Goal: Task Accomplishment & Management: Complete application form

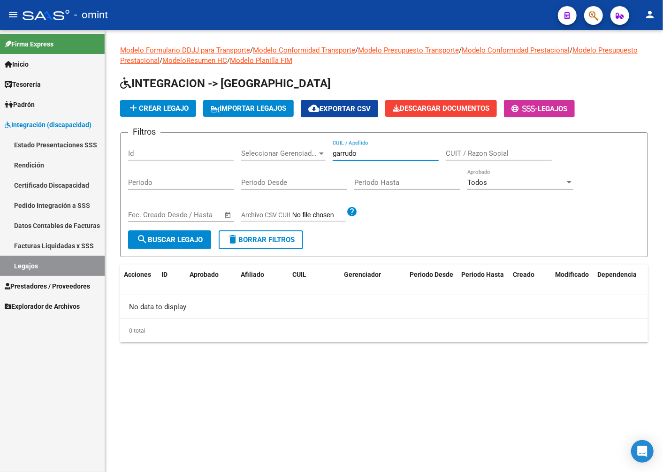
type input "garrudo"
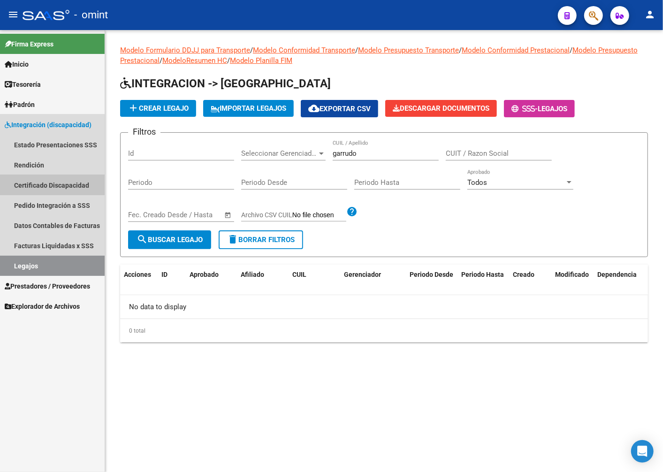
click at [26, 183] on link "Certificado Discapacidad" at bounding box center [52, 185] width 105 height 20
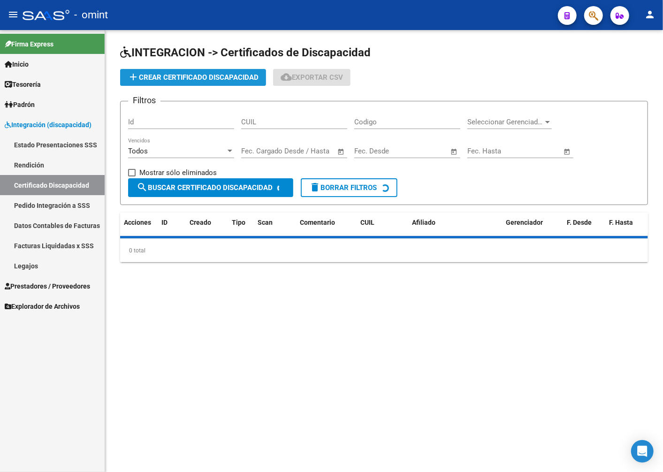
click at [190, 77] on span "add Crear Certificado Discapacidad" at bounding box center [193, 77] width 131 height 8
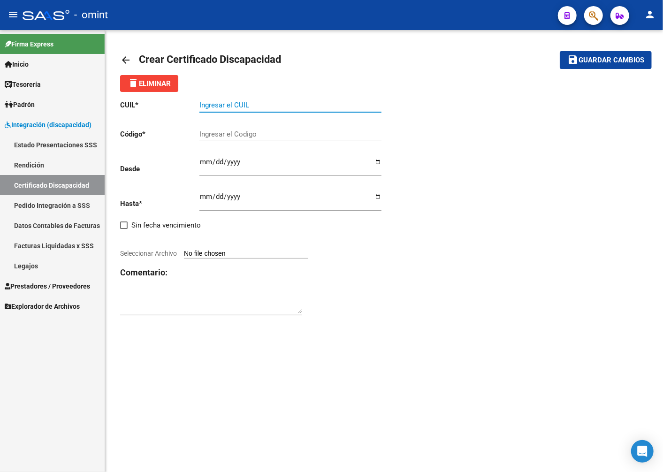
click at [228, 108] on input "Ingresar el CUIL" at bounding box center [290, 105] width 182 height 8
type input "20-49458526-0"
click at [230, 132] on input "Ingresar el Codigo" at bounding box center [290, 134] width 182 height 8
type input "4022248077"
click at [208, 165] on input "Ingresar fec. Desde" at bounding box center [290, 165] width 182 height 15
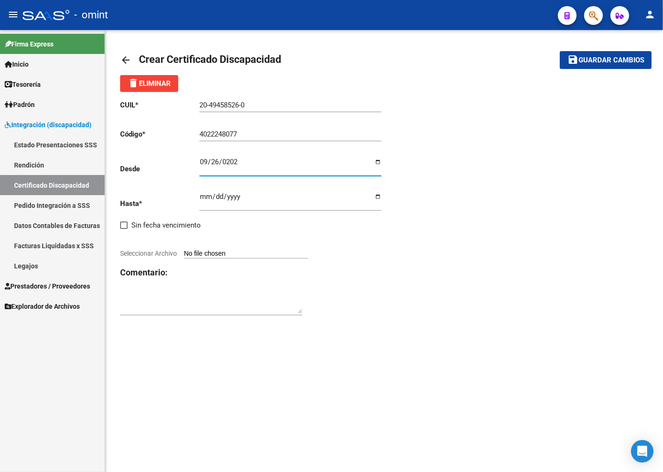
type input "2022-09-26"
click at [205, 194] on input "Ingresar fec. Hasta" at bounding box center [290, 200] width 182 height 15
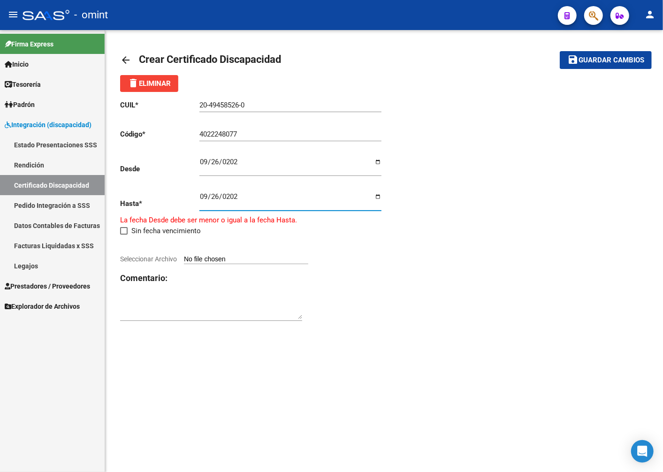
type input "2027-09-26"
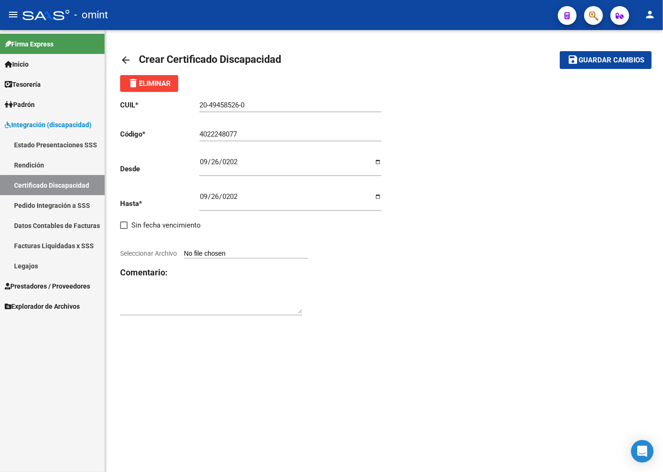
click at [203, 257] on input "Seleccionar Archivo" at bounding box center [246, 254] width 124 height 9
type input "C:\fakepath\CUD_page-0001 (17).png"
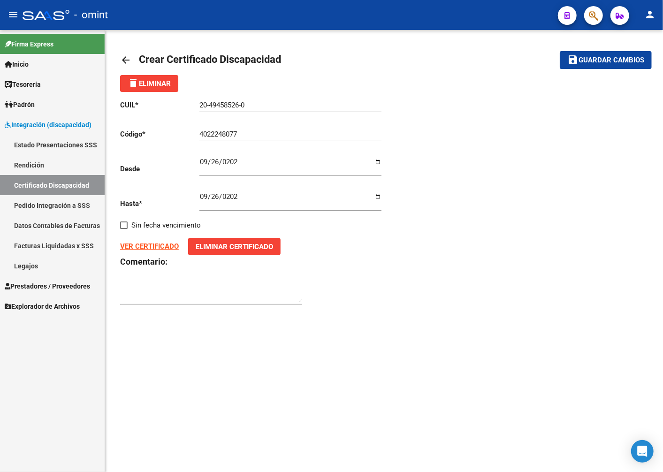
click at [597, 54] on button "save Guardar cambios" at bounding box center [606, 59] width 92 height 17
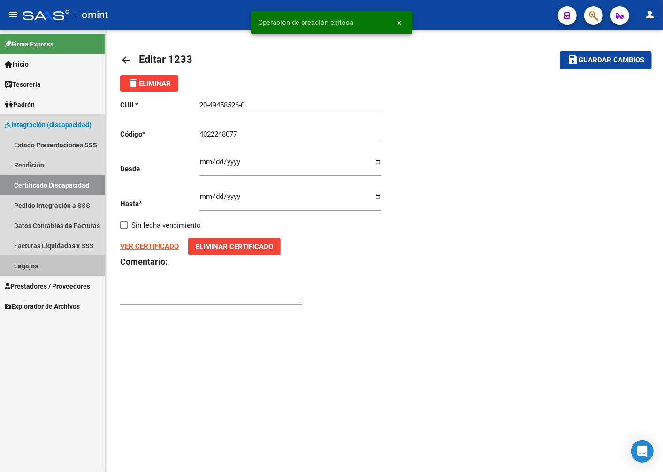
click at [27, 263] on link "Legajos" at bounding box center [52, 266] width 105 height 20
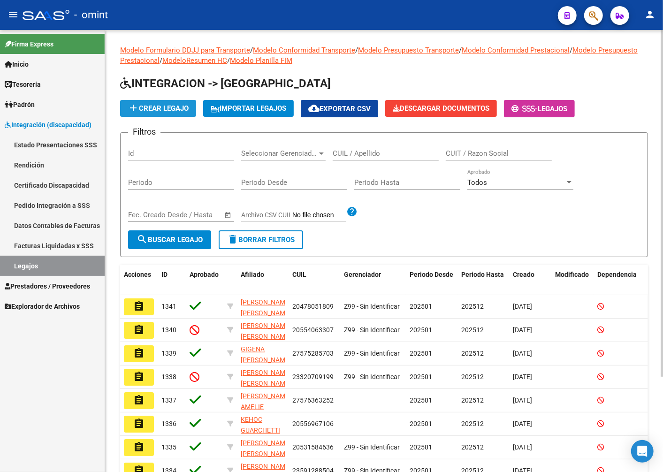
click at [168, 108] on span "add Crear Legajo" at bounding box center [158, 108] width 61 height 8
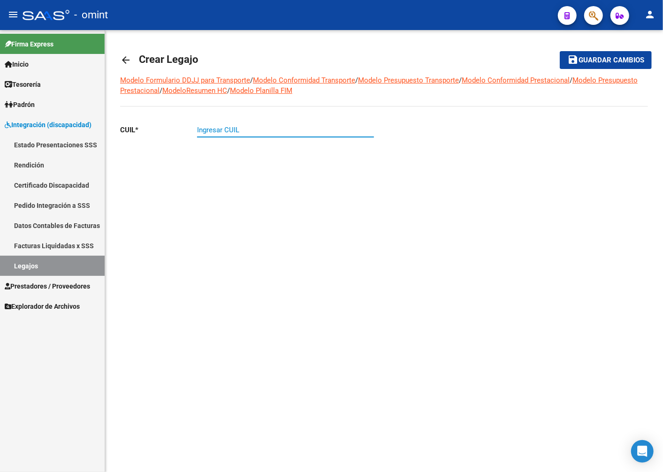
click at [216, 129] on input "Ingresar CUIL" at bounding box center [285, 130] width 177 height 8
type input "20-49458526-0"
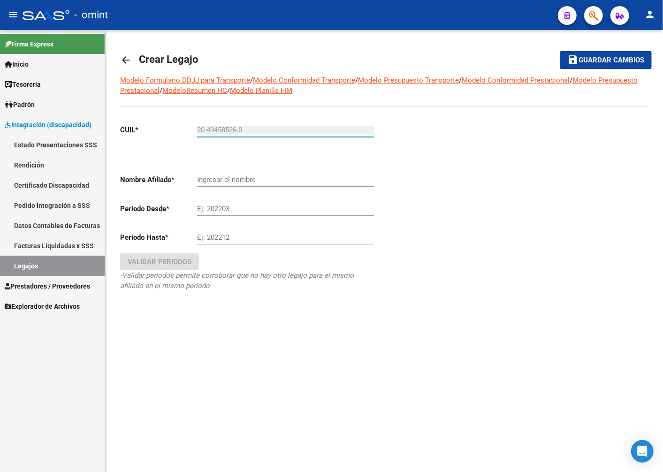
type input "GARRUDO LAZARO EMANUEL"
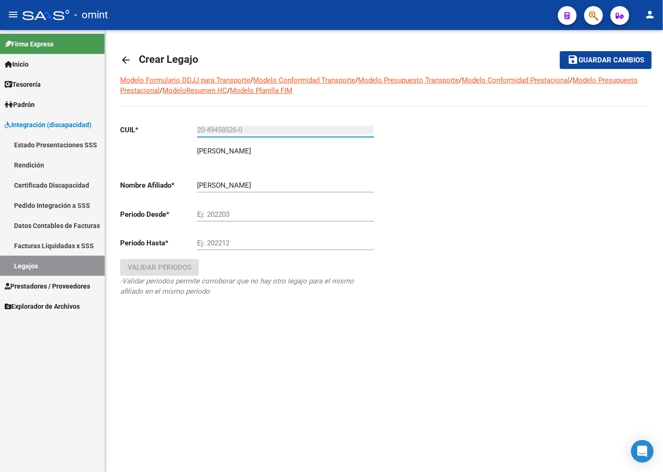
type input "20-49458526-0"
click at [210, 213] on input "Ej: 202203" at bounding box center [285, 214] width 177 height 8
type input "202501"
click at [233, 243] on input "Ej: 202212" at bounding box center [285, 243] width 177 height 8
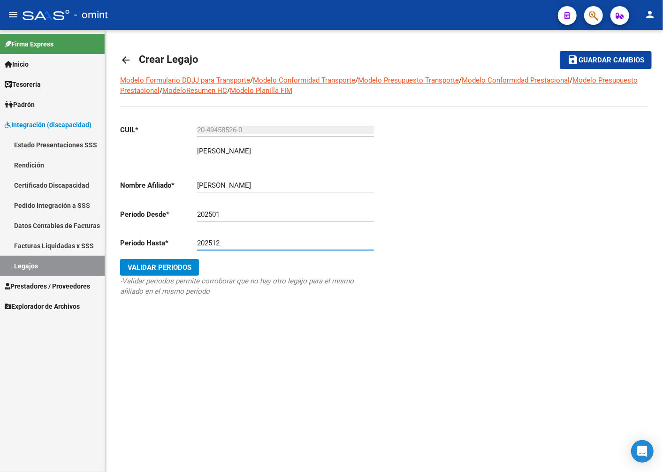
type input "202512"
click at [165, 269] on span "Validar Periodos" at bounding box center [160, 267] width 64 height 8
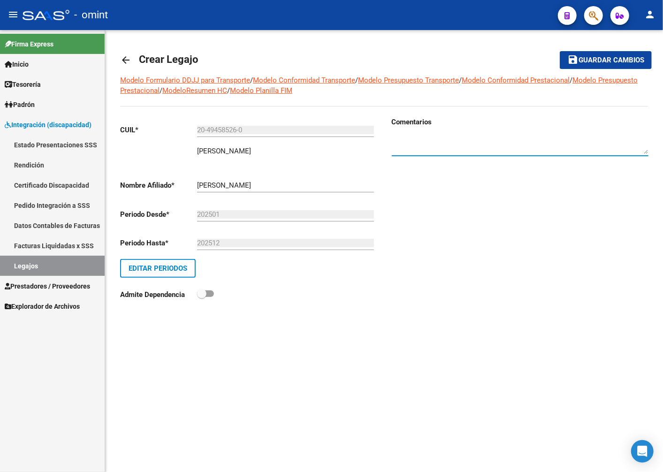
paste textarea "1854702603"
type textarea "1854702603"
click at [588, 56] on span "Guardar cambios" at bounding box center [611, 60] width 66 height 8
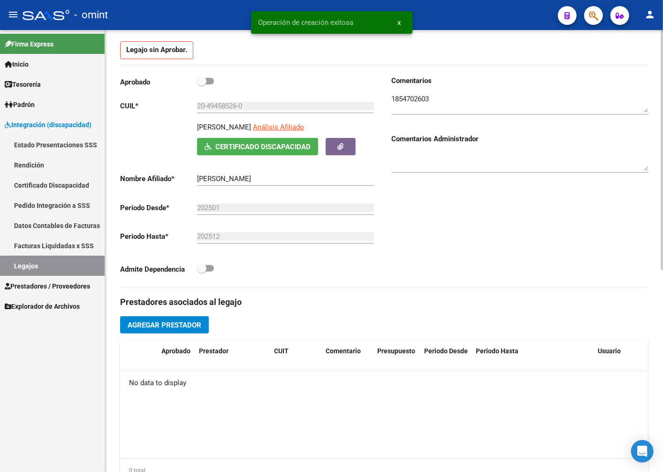
scroll to position [156, 0]
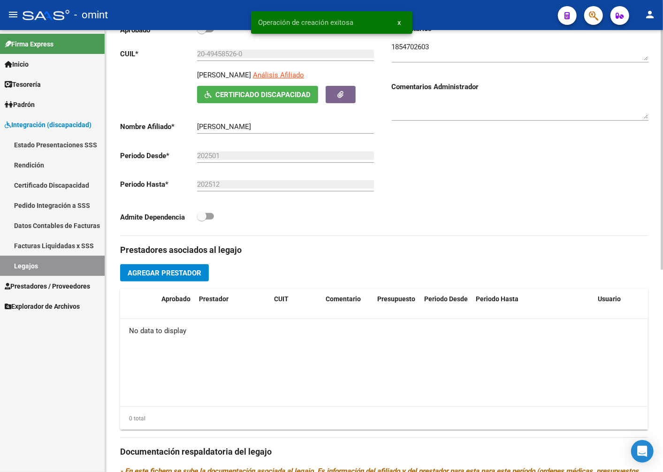
click at [191, 276] on span "Agregar Prestador" at bounding box center [165, 273] width 74 height 8
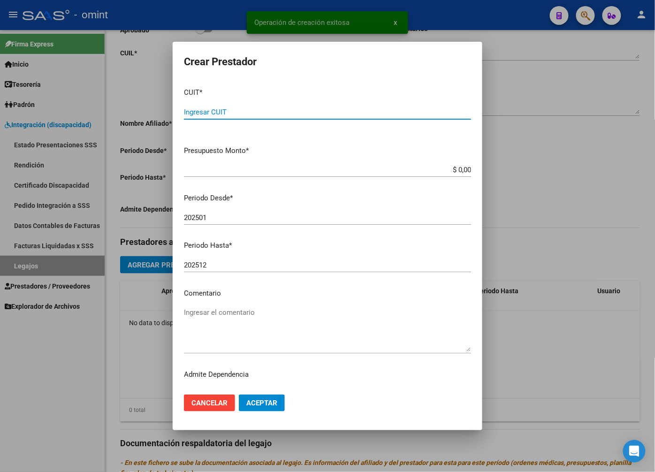
click at [203, 112] on input "Ingresar CUIT" at bounding box center [327, 112] width 287 height 8
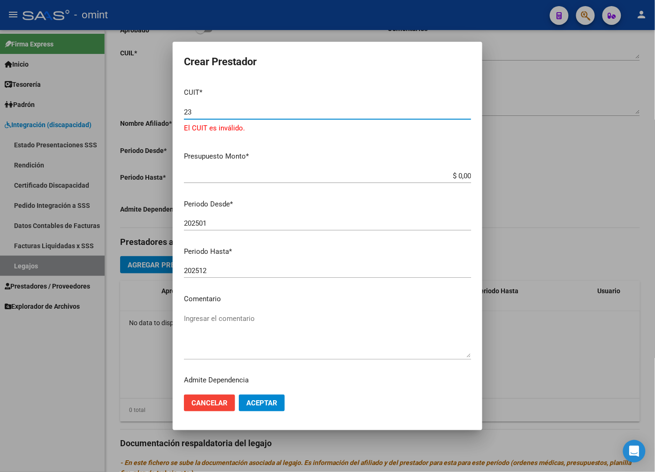
type input "2"
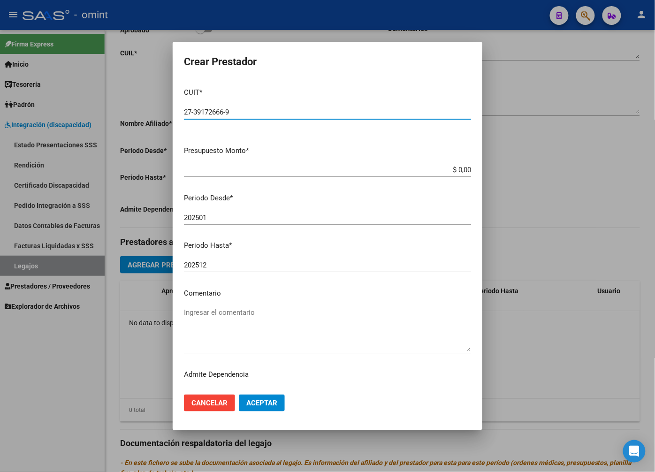
type input "27-39172666-9"
click at [461, 164] on div "$ 0,00 Ingresar el monto" at bounding box center [327, 170] width 287 height 14
click at [456, 168] on input "$ 0,00" at bounding box center [327, 170] width 287 height 8
type input "$ 307.654,34"
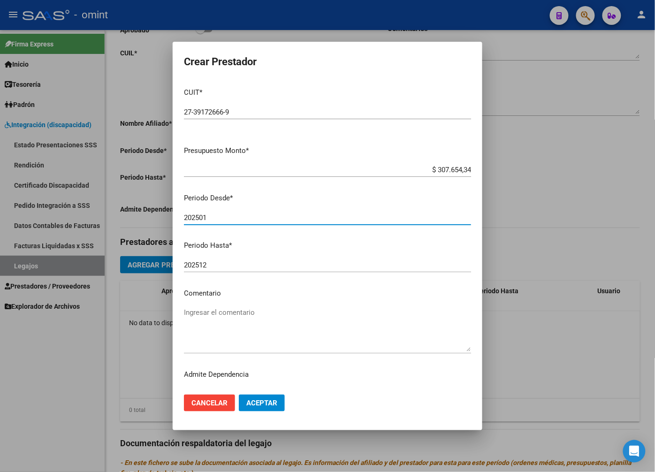
click at [213, 216] on input "202501" at bounding box center [327, 217] width 287 height 8
type input "202506"
click at [211, 267] on input "202512" at bounding box center [327, 265] width 287 height 8
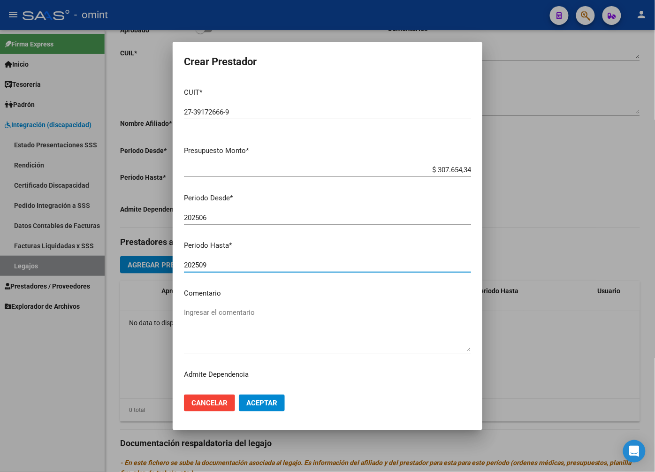
type input "202509"
click at [220, 305] on div "Ingresar el comentario" at bounding box center [327, 329] width 287 height 48
paste textarea "Módulo de Apoyo a la Integración Escolar (Maestro)"
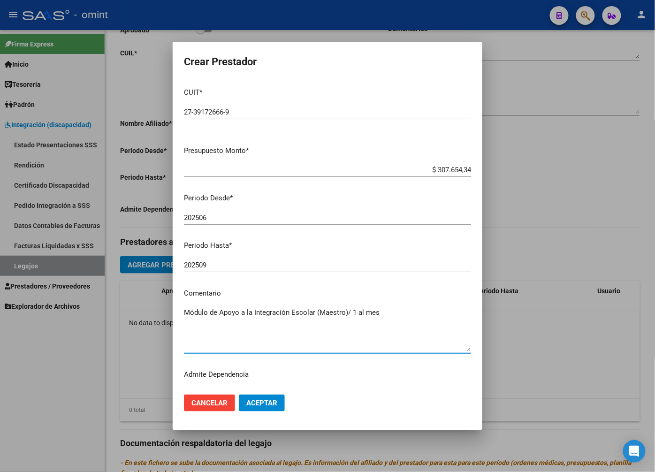
type textarea "Módulo de Apoyo a la Integración Escolar (Maestro)/ 1 al mes"
click at [261, 401] on span "Aceptar" at bounding box center [261, 403] width 31 height 8
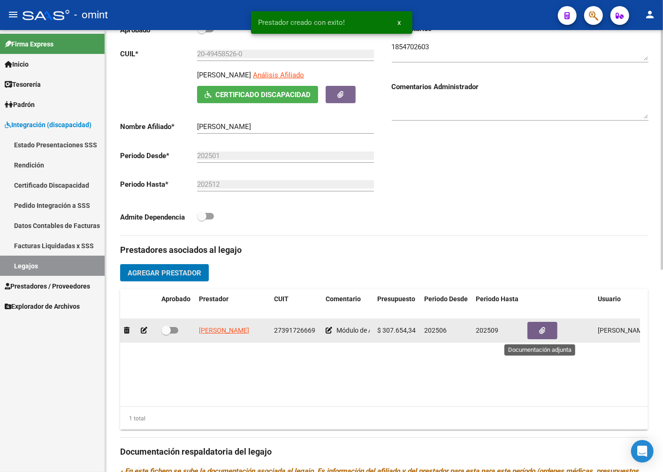
click at [545, 330] on icon "button" at bounding box center [542, 330] width 6 height 7
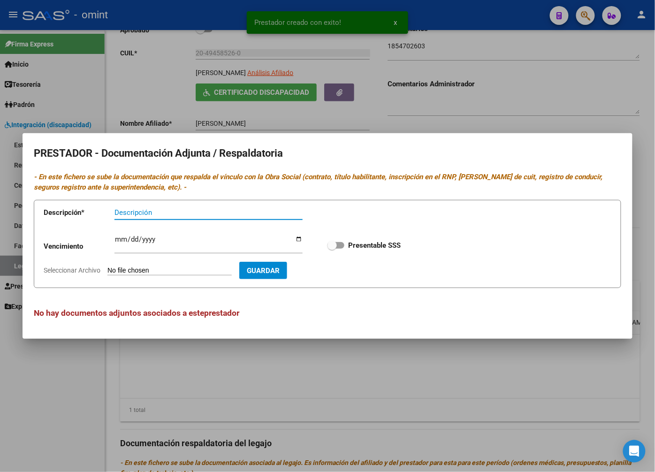
click at [122, 209] on input "Descripción" at bounding box center [208, 212] width 188 height 8
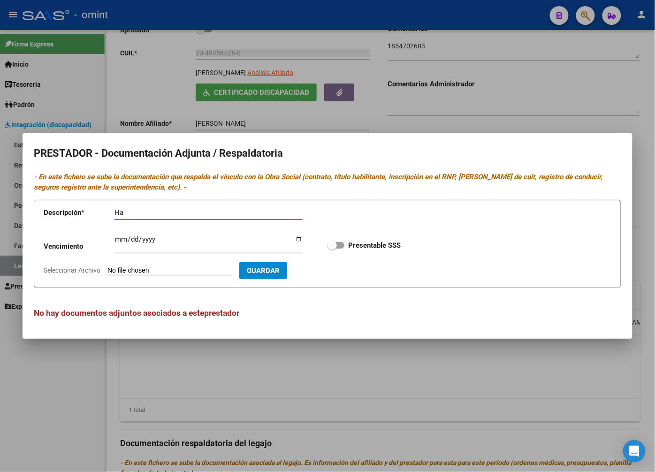
type input "H"
type input "titulo/anal/rnp/cbu/arca"
click at [124, 238] on input "Ingresar vencimiento" at bounding box center [208, 242] width 188 height 15
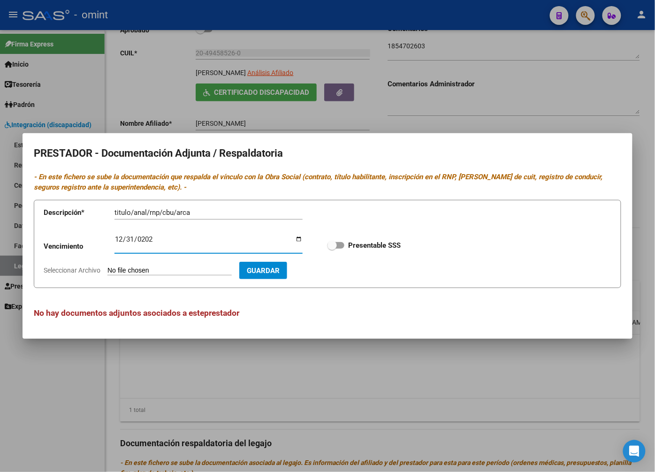
type input "2025-12-31"
click at [334, 245] on span at bounding box center [331, 245] width 9 height 9
click at [332, 249] on input "Presentable SSS" at bounding box center [332, 249] width 0 height 0
checkbox input "true"
click at [127, 268] on input "Seleccionar Archivo" at bounding box center [169, 270] width 124 height 9
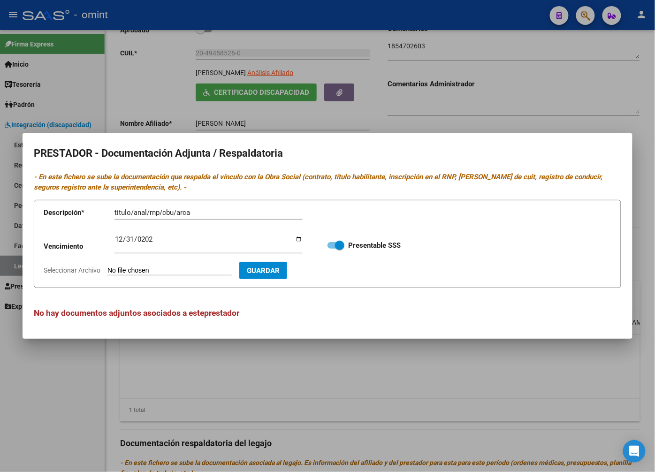
type input "C:\fakepath\MAESTRA.pdf"
click at [320, 266] on span "Guardar" at bounding box center [317, 270] width 33 height 8
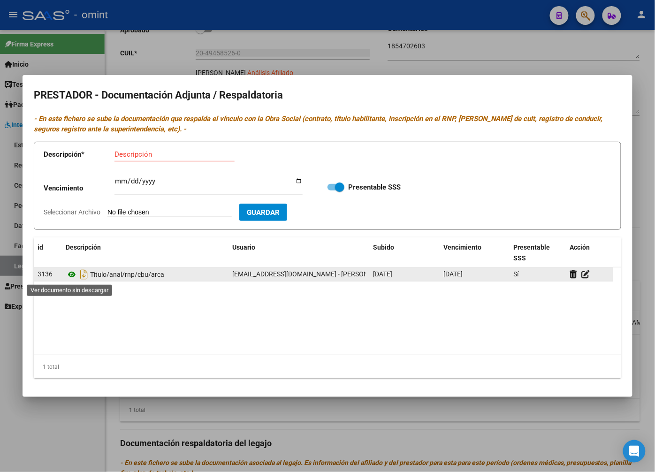
click at [68, 274] on icon at bounding box center [72, 274] width 12 height 11
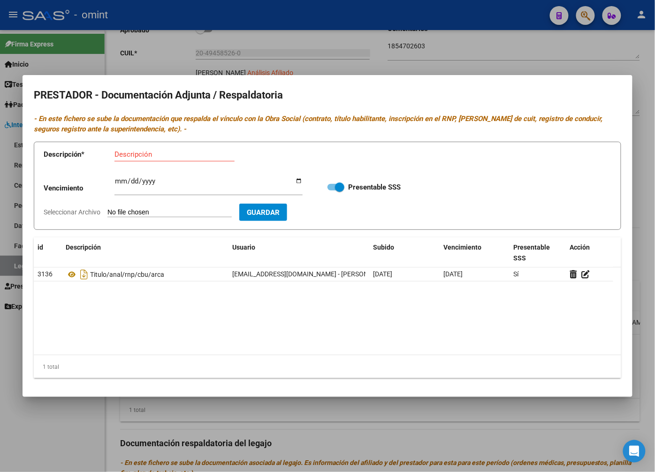
click at [311, 53] on div at bounding box center [327, 236] width 655 height 472
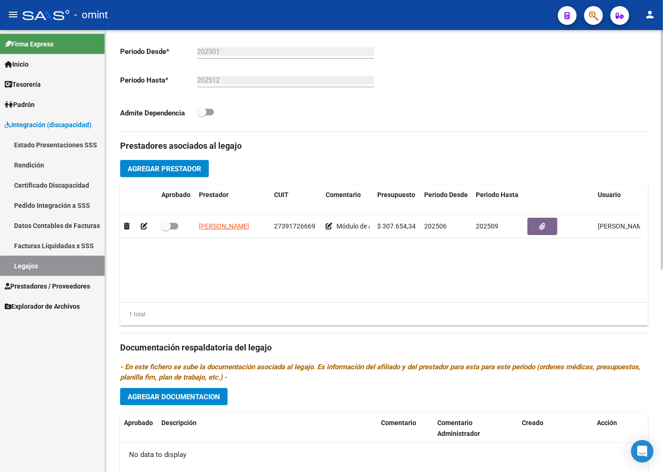
scroll to position [373, 0]
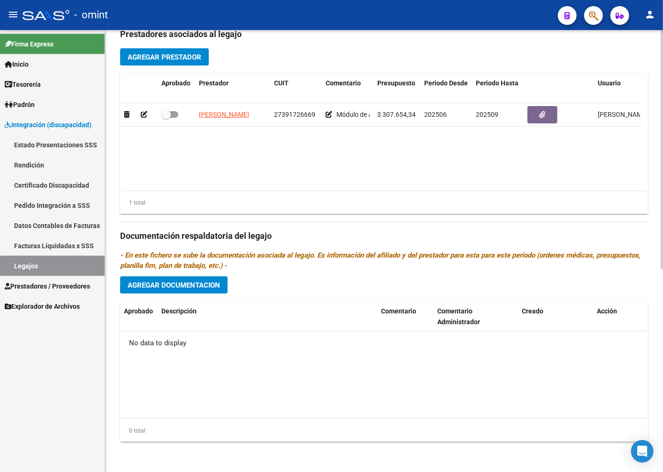
click at [177, 288] on span "Agregar Documentacion" at bounding box center [174, 285] width 92 height 8
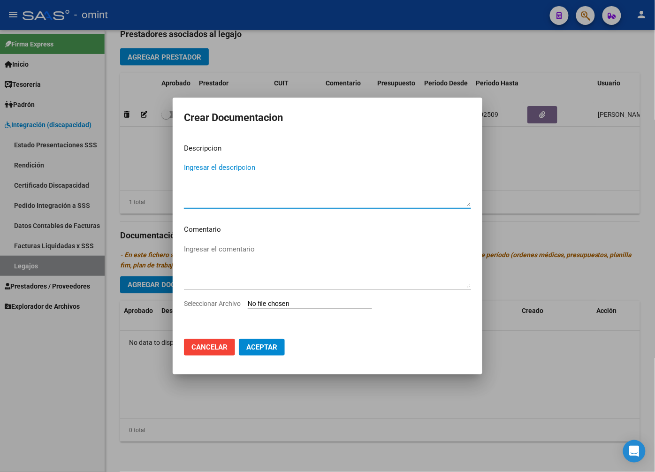
type textarea "G"
type textarea "Historia clinica"
click at [268, 302] on input "Seleccionar Archivo" at bounding box center [310, 304] width 124 height 9
type input "C:\fakepath\RHC 2025.pdf"
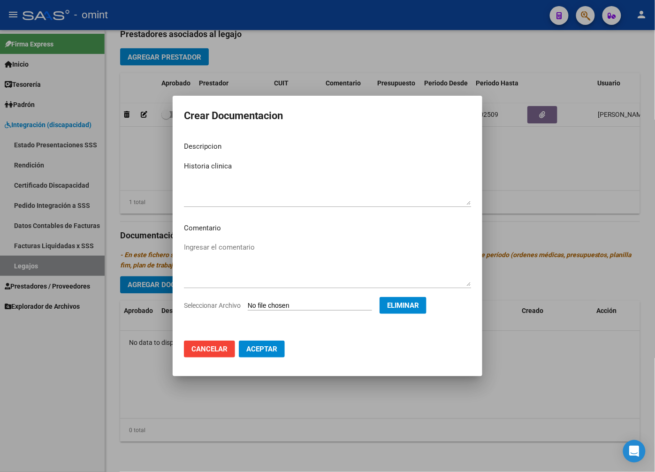
click at [269, 348] on span "Aceptar" at bounding box center [261, 349] width 31 height 8
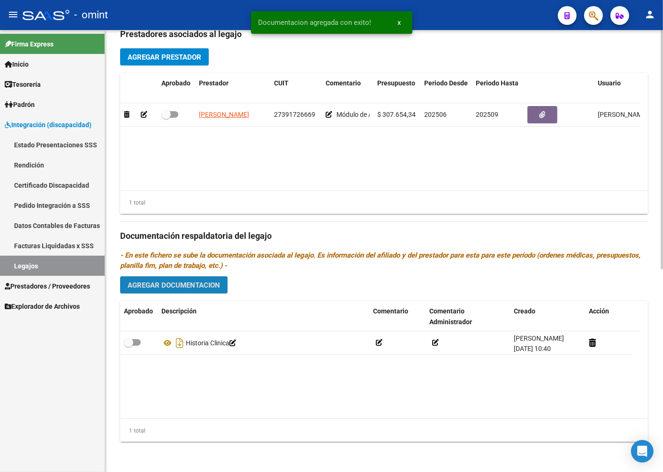
click at [192, 286] on span "Agregar Documentacion" at bounding box center [174, 285] width 92 height 8
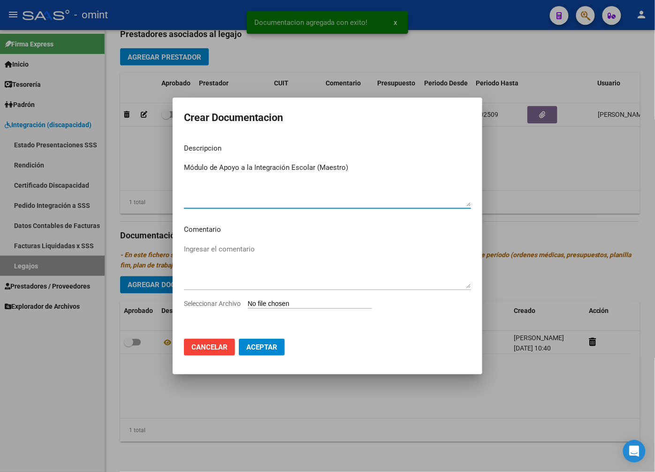
type textarea "Módulo de Apoyo a la Integración Escolar (Maestro)"
click at [241, 271] on textarea "Ingresar el comentario" at bounding box center [327, 266] width 287 height 44
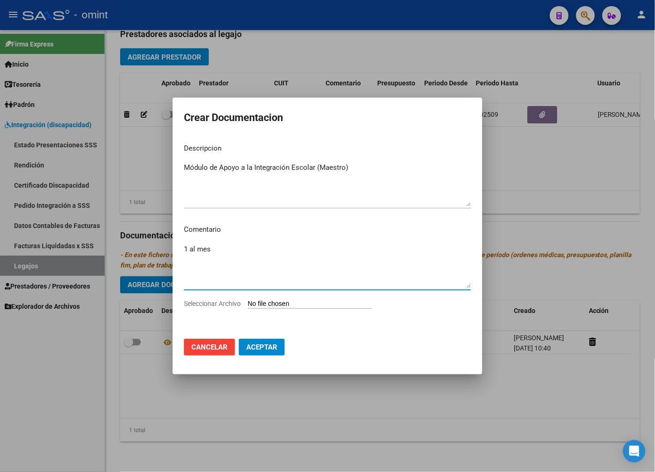
type textarea "1 al mes"
click at [285, 301] on input "Seleccionar Archivo" at bounding box center [310, 304] width 124 height 9
type input "C:\fakepath\MAESTRA.pdf"
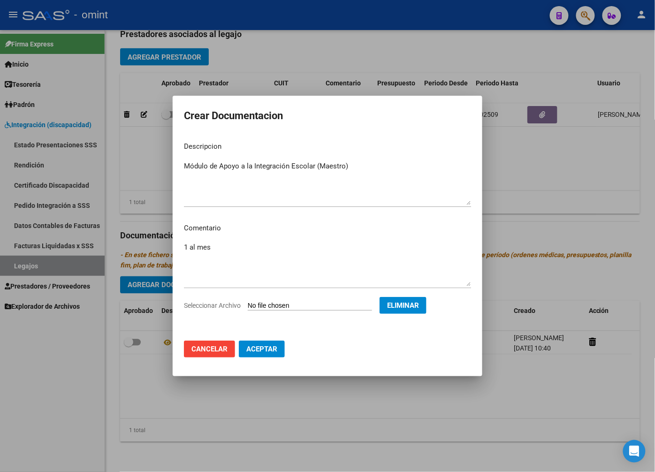
click at [266, 346] on span "Aceptar" at bounding box center [261, 349] width 31 height 8
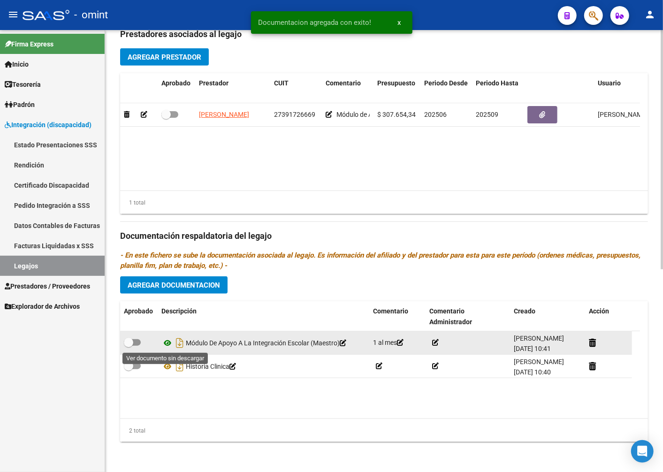
click at [166, 341] on icon at bounding box center [167, 342] width 12 height 11
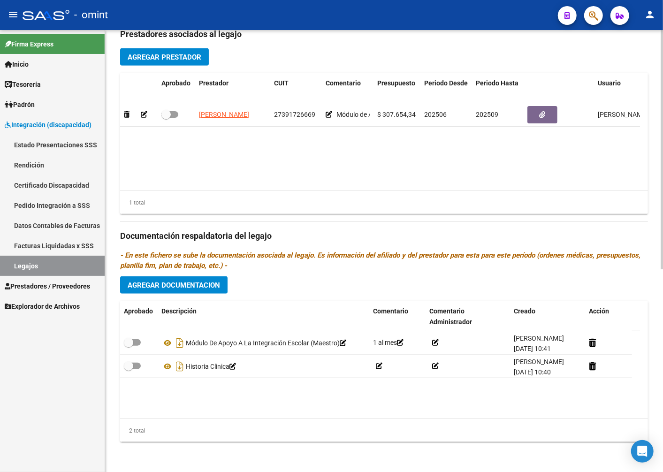
click at [169, 55] on span "Agregar Prestador" at bounding box center [165, 57] width 74 height 8
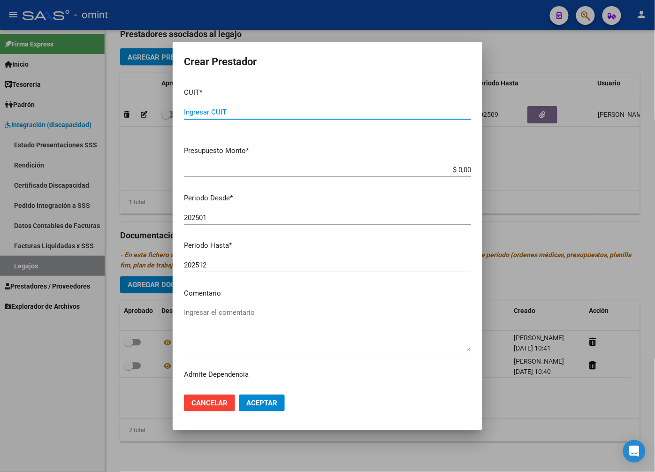
click at [200, 109] on input "Ingresar CUIT" at bounding box center [327, 112] width 287 height 8
type input "23-24985157-4"
click at [457, 168] on input "$ 0,00" at bounding box center [327, 170] width 287 height 8
type input "$ 98.964,88"
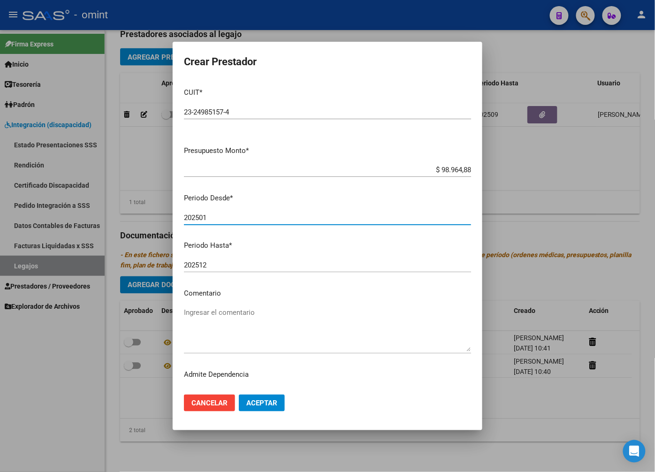
click at [217, 221] on input "202501" at bounding box center [327, 217] width 287 height 8
type input "202503"
click at [219, 264] on input "202512" at bounding box center [327, 265] width 287 height 8
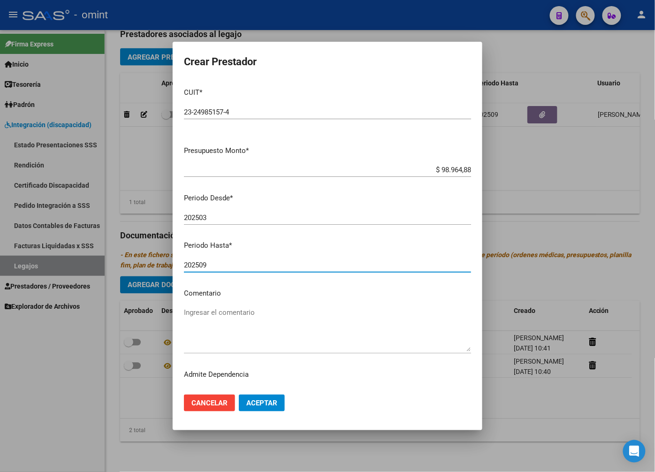
type input "202509"
click at [226, 319] on textarea "Ingresar el comentario" at bounding box center [327, 329] width 287 height 44
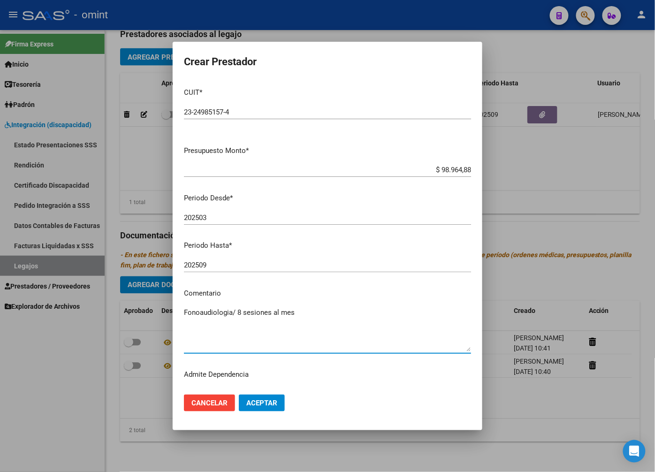
type textarea "Fonoaudiologia/ 8 sesiones al mes"
click at [274, 403] on span "Aceptar" at bounding box center [261, 403] width 31 height 8
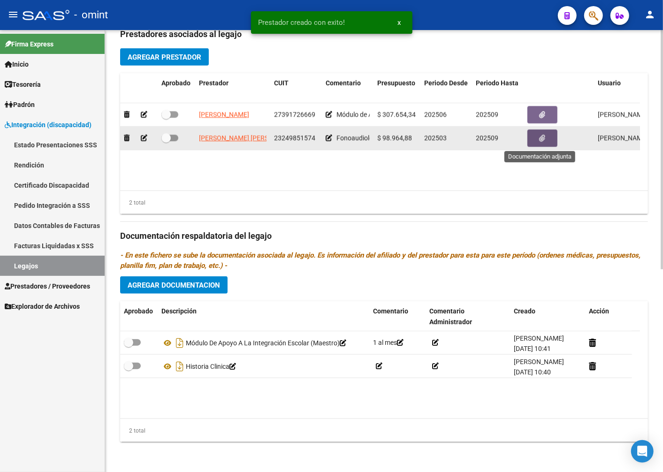
click at [539, 141] on icon "button" at bounding box center [542, 138] width 6 height 7
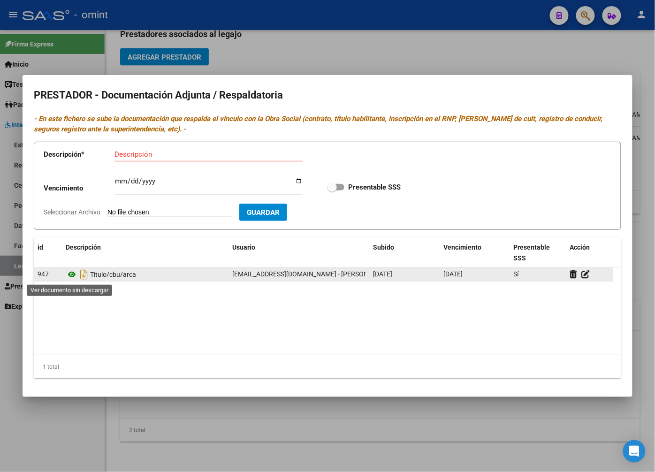
click at [73, 273] on icon at bounding box center [72, 274] width 12 height 11
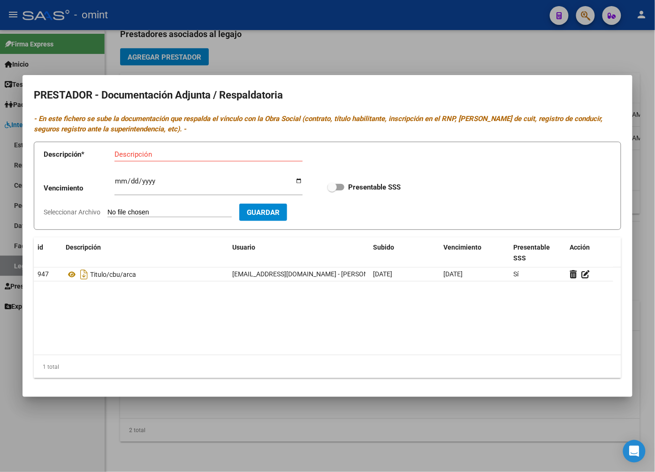
click at [321, 52] on div at bounding box center [327, 236] width 655 height 472
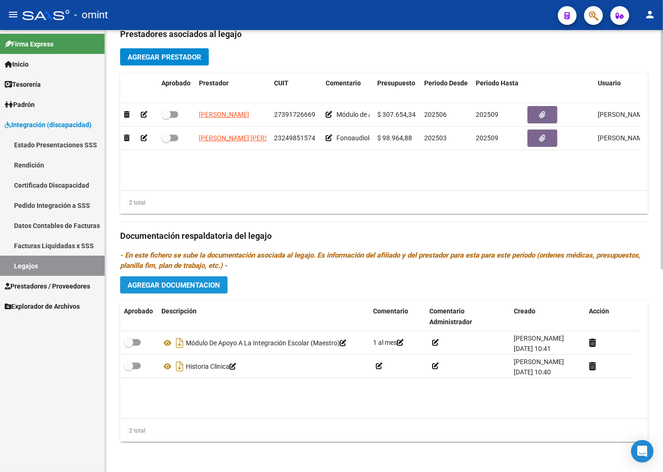
click at [181, 283] on span "Agregar Documentacion" at bounding box center [174, 285] width 92 height 8
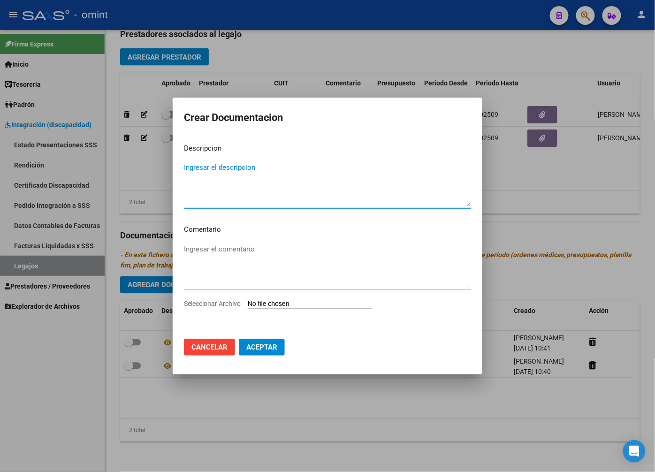
click at [198, 165] on textarea "Ingresar el descripcion" at bounding box center [327, 184] width 287 height 44
type textarea "Fonoaudiologia"
click at [239, 256] on textarea "Ingresar el comentario" at bounding box center [327, 266] width 287 height 44
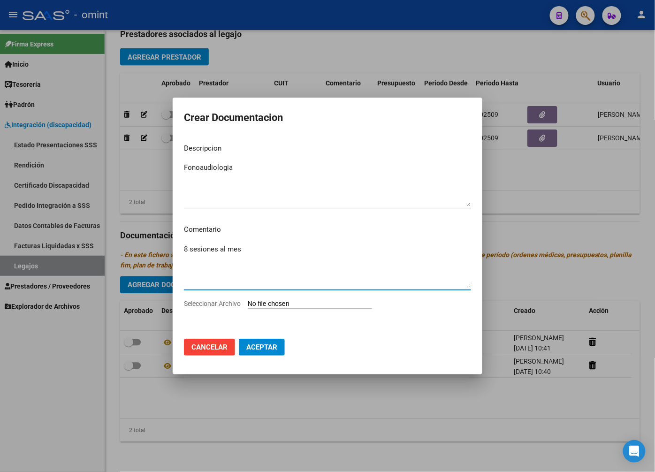
type textarea "8 sesiones al mes"
click at [269, 305] on input "Seleccionar Archivo" at bounding box center [310, 304] width 124 height 9
type input "C:\fakepath\Fono.pdf"
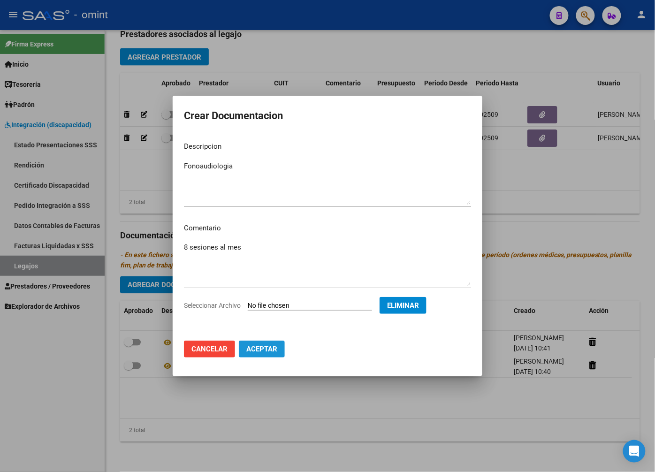
click at [270, 352] on span "Aceptar" at bounding box center [261, 349] width 31 height 8
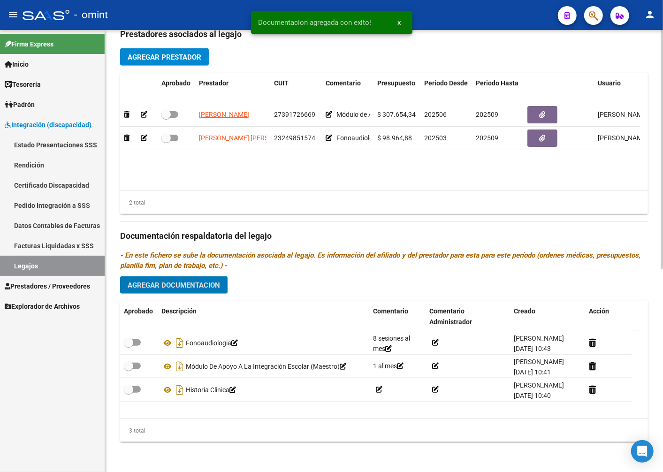
click at [168, 47] on div "Prestadores asociados al legajo Agregar Prestador Aprobado Prestador CUIT Comen…" at bounding box center [384, 234] width 528 height 429
click at [166, 53] on button "Agregar Prestador" at bounding box center [164, 56] width 89 height 17
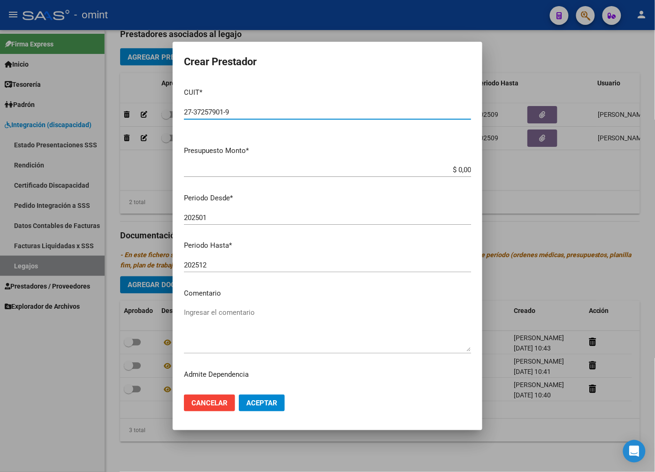
type input "27-37257901-9"
click at [449, 170] on input "$ 0,00" at bounding box center [327, 170] width 287 height 8
type input "$ 49.482,44"
click at [231, 218] on input "202501" at bounding box center [327, 217] width 287 height 8
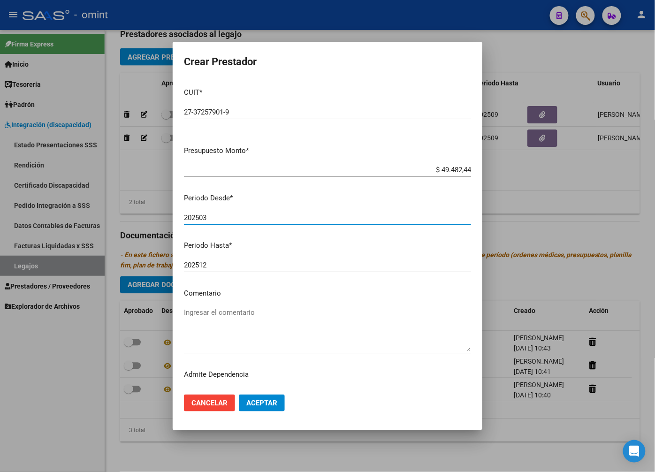
type input "202503"
click at [224, 262] on input "202512" at bounding box center [327, 265] width 287 height 8
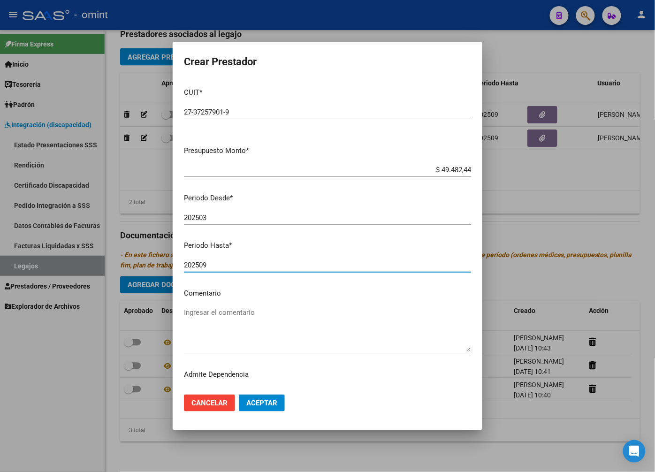
type input "202509"
click at [216, 311] on textarea "Ingresar el comentario" at bounding box center [327, 329] width 287 height 44
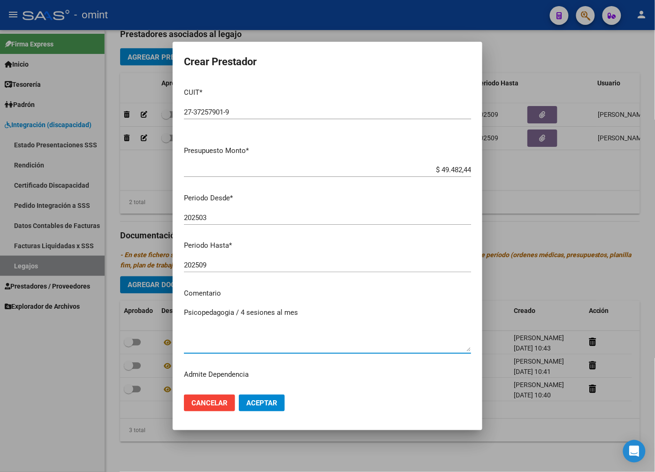
type textarea "Psicopedagogia / 4 sesiones al mes"
click at [252, 400] on span "Aceptar" at bounding box center [261, 403] width 31 height 8
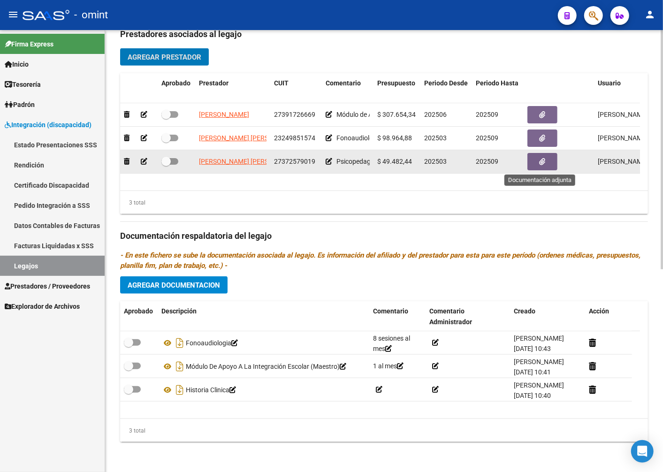
click at [545, 165] on icon "button" at bounding box center [542, 161] width 6 height 7
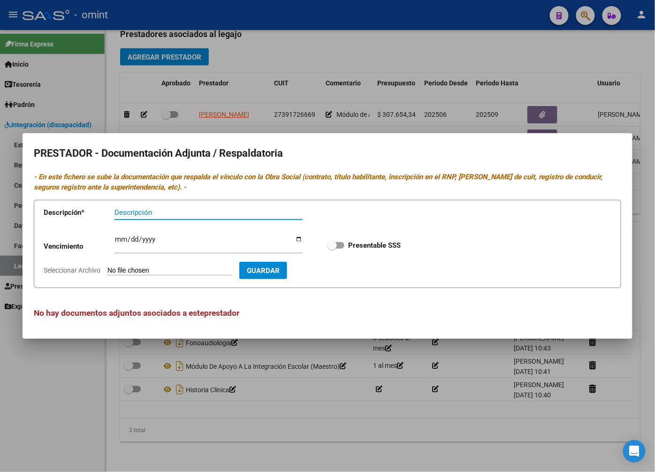
click at [119, 212] on input "Descripción" at bounding box center [208, 212] width 188 height 8
type input "titulo/rnp/cbu/arca"
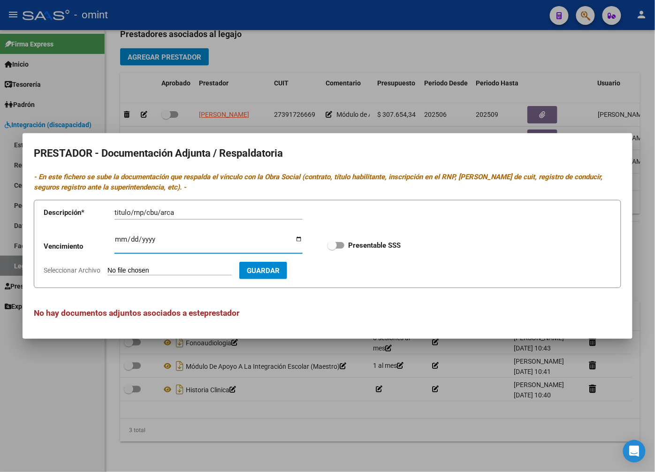
click at [123, 235] on input "Ingresar vencimiento" at bounding box center [208, 242] width 188 height 15
type input "2026-06-18"
click at [334, 244] on span at bounding box center [331, 245] width 9 height 9
click at [332, 249] on input "Presentable SSS" at bounding box center [332, 249] width 0 height 0
checkbox input "true"
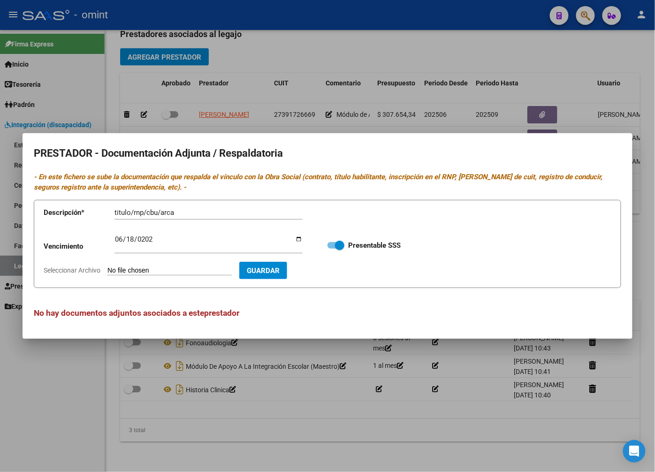
click at [146, 268] on input "Seleccionar Archivo" at bounding box center [169, 270] width 124 height 9
type input "C:\fakepath\Psicopedagogia.pdf"
click at [312, 268] on span "Guardar" at bounding box center [317, 270] width 33 height 8
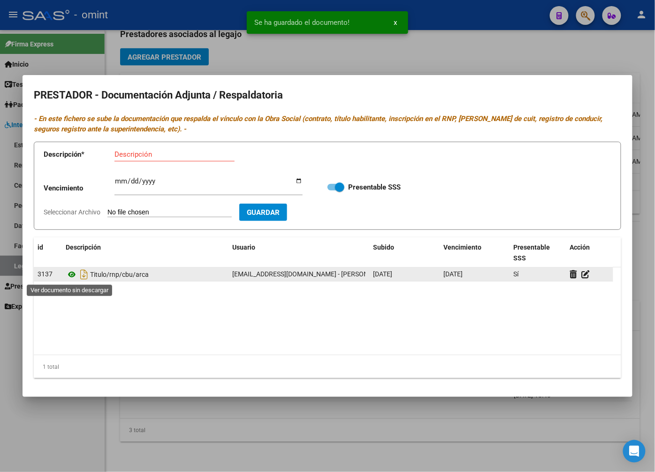
click at [72, 274] on icon at bounding box center [72, 274] width 12 height 11
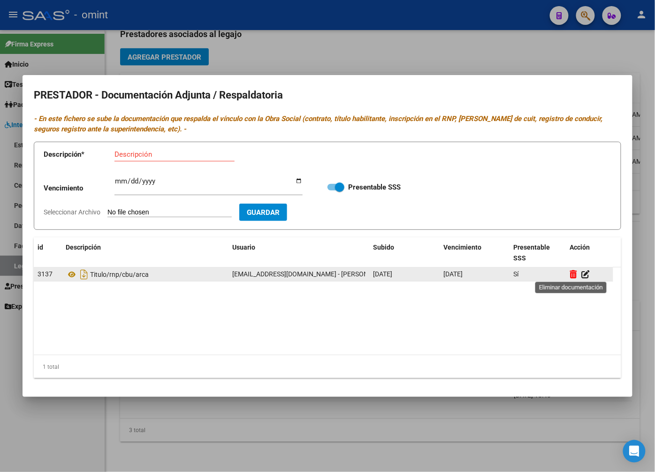
click at [573, 273] on icon at bounding box center [573, 274] width 7 height 9
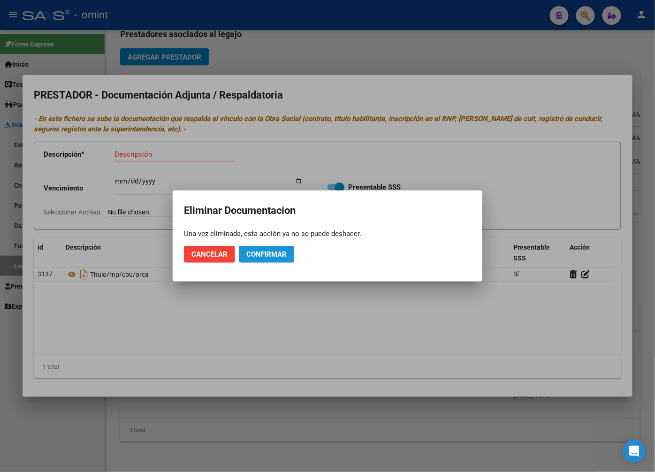
click at [256, 256] on span "Confirmar" at bounding box center [266, 254] width 40 height 8
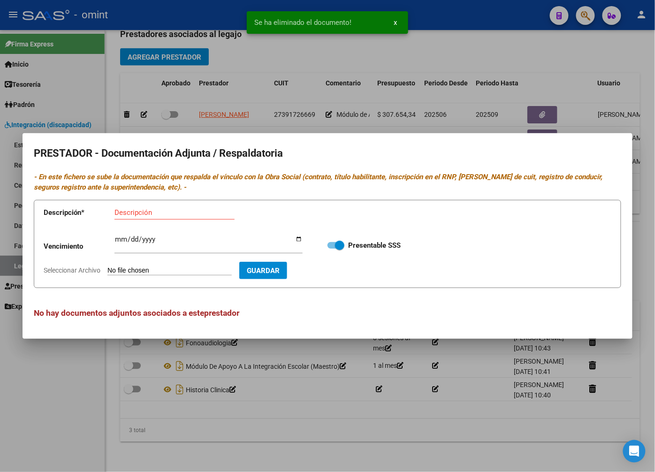
click at [126, 205] on div "Descripción" at bounding box center [174, 212] width 120 height 14
click at [122, 214] on input "Descripción" at bounding box center [174, 212] width 120 height 8
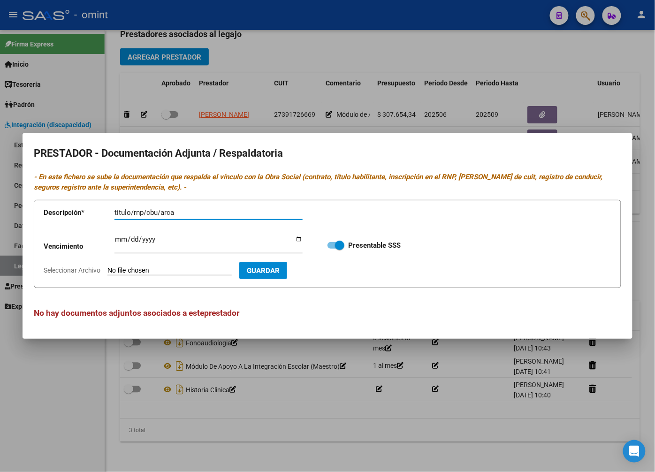
type input "titulo/rnp/cbu/arca"
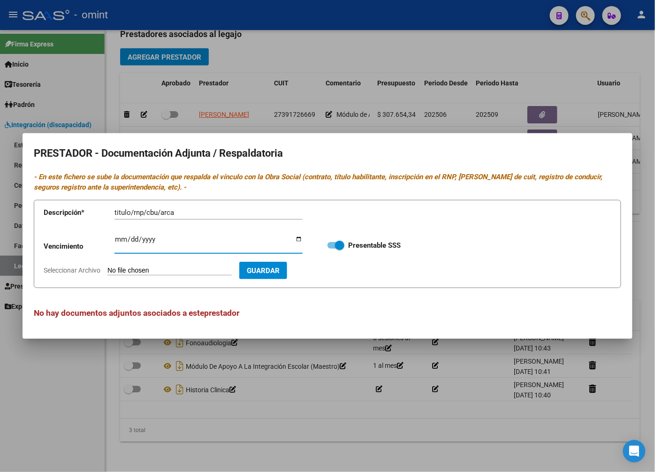
click at [123, 241] on input "Ingresar vencimiento" at bounding box center [208, 242] width 188 height 15
type input "2026-06-18"
click at [131, 270] on input "Seleccionar Archivo" at bounding box center [169, 270] width 124 height 9
type input "C:\fakepath\Psicopedagogia.pdf"
click at [323, 271] on span "Guardar" at bounding box center [317, 270] width 33 height 8
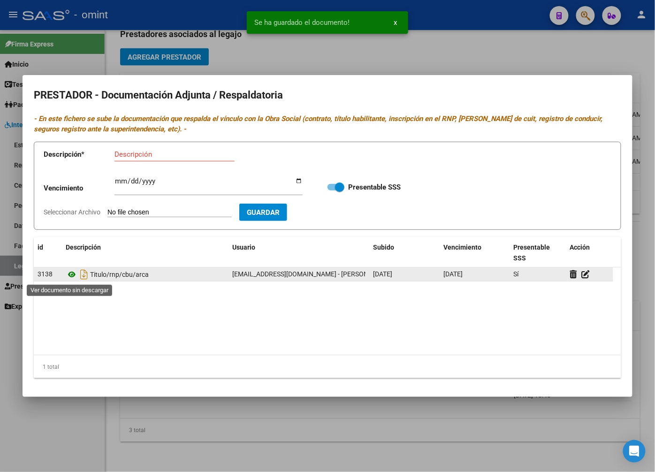
click at [75, 275] on icon at bounding box center [72, 274] width 12 height 11
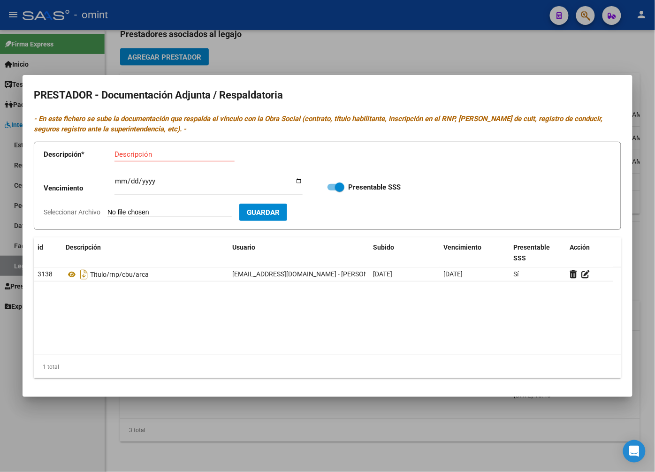
click at [265, 50] on div at bounding box center [327, 236] width 655 height 472
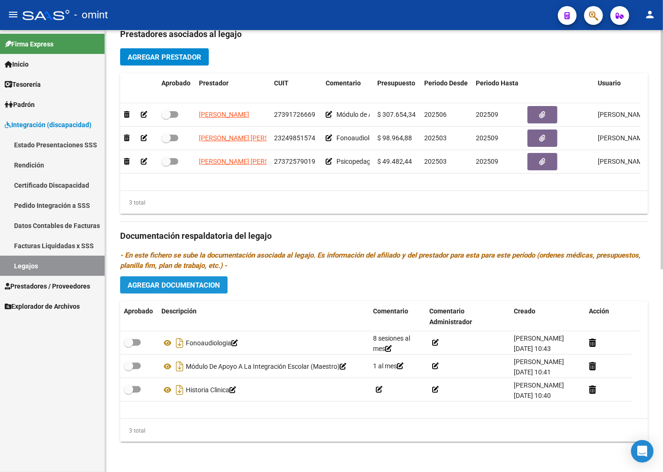
click at [149, 279] on button "Agregar Documentacion" at bounding box center [173, 284] width 107 height 17
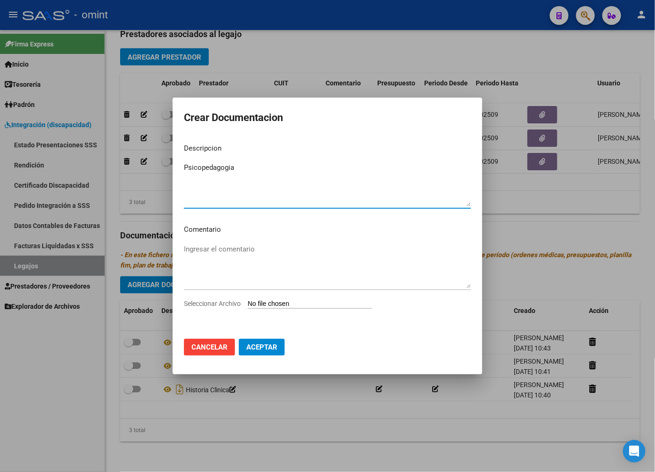
type textarea "Psicopedagogia"
click at [231, 247] on textarea "Ingresar el comentario" at bounding box center [327, 266] width 287 height 44
type textarea "4 sesiones al mes"
click at [265, 299] on app-file-uploader "Seleccionar Archivo" at bounding box center [282, 303] width 196 height 8
click at [269, 305] on input "Seleccionar Archivo" at bounding box center [310, 304] width 124 height 9
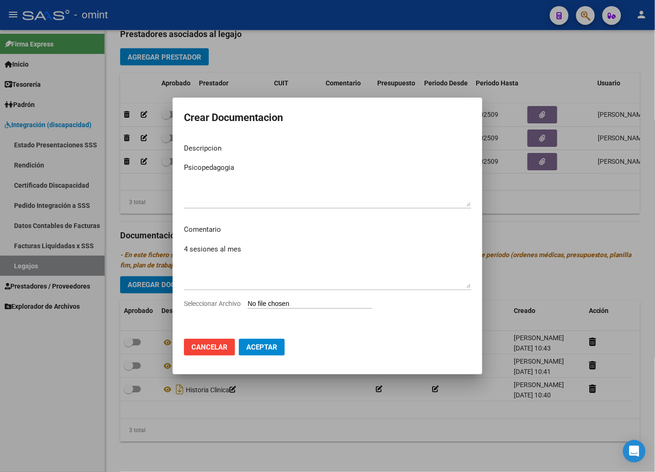
type input "C:\fakepath\Psicopedagogia.pdf"
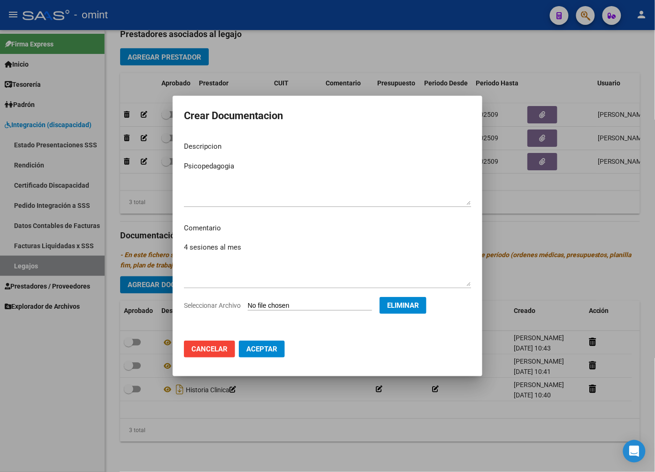
click at [265, 353] on span "Aceptar" at bounding box center [261, 349] width 31 height 8
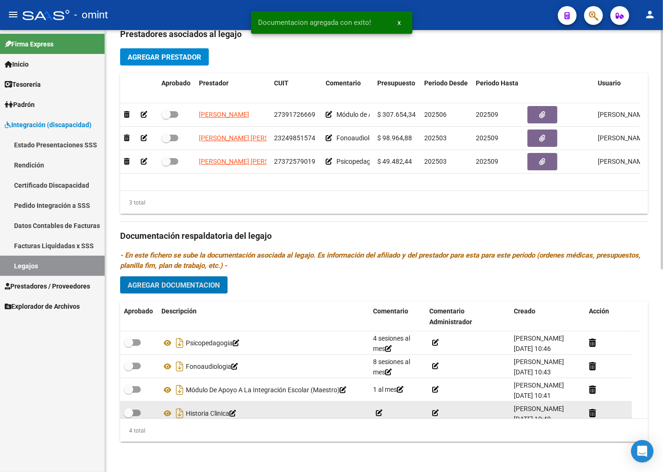
click at [127, 410] on span at bounding box center [128, 412] width 9 height 9
click at [128, 416] on input "checkbox" at bounding box center [128, 416] width 0 height 0
checkbox input "true"
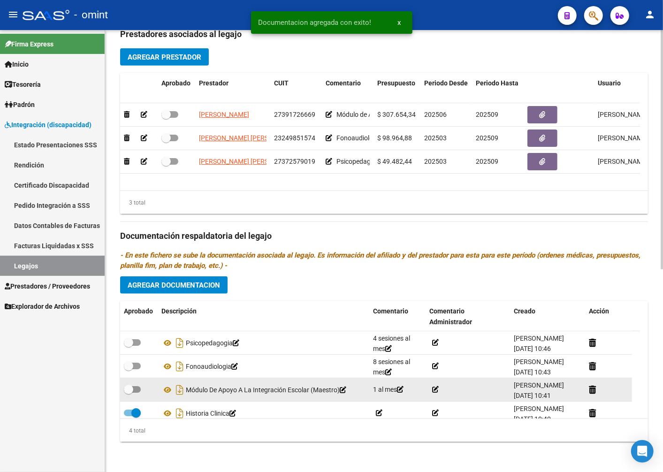
click at [130, 391] on span at bounding box center [128, 389] width 9 height 9
click at [129, 393] on input "checkbox" at bounding box center [128, 393] width 0 height 0
checkbox input "true"
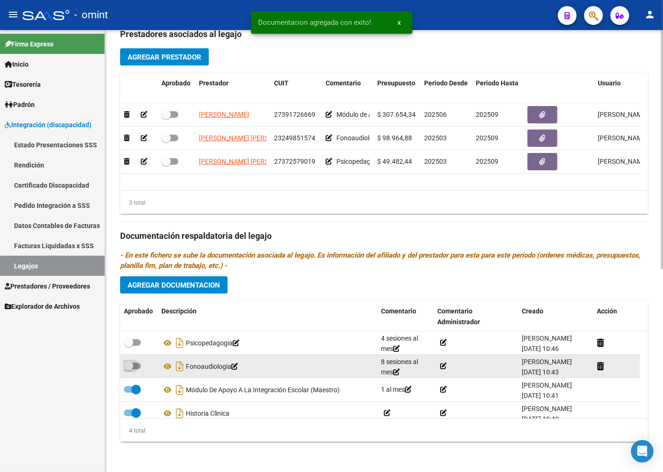
click at [130, 368] on span at bounding box center [128, 365] width 9 height 9
click at [129, 369] on input "checkbox" at bounding box center [128, 369] width 0 height 0
checkbox input "true"
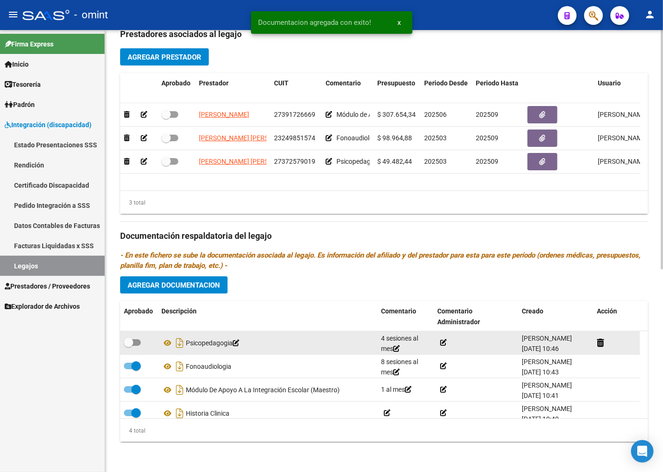
click at [129, 343] on span at bounding box center [128, 342] width 9 height 9
click at [129, 346] on input "checkbox" at bounding box center [128, 346] width 0 height 0
checkbox input "true"
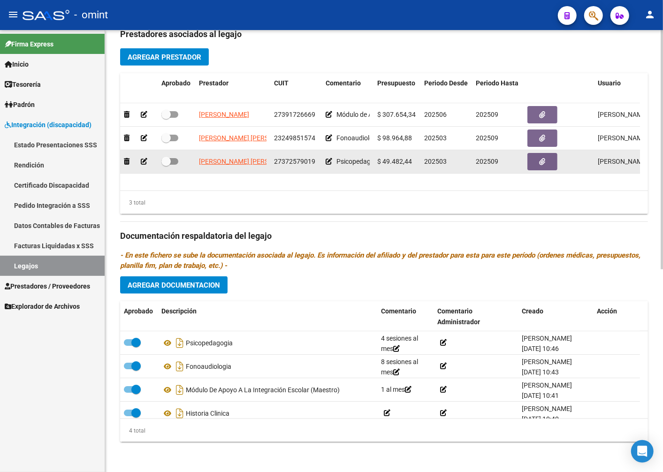
click at [160, 161] on datatable-body-cell at bounding box center [177, 161] width 38 height 23
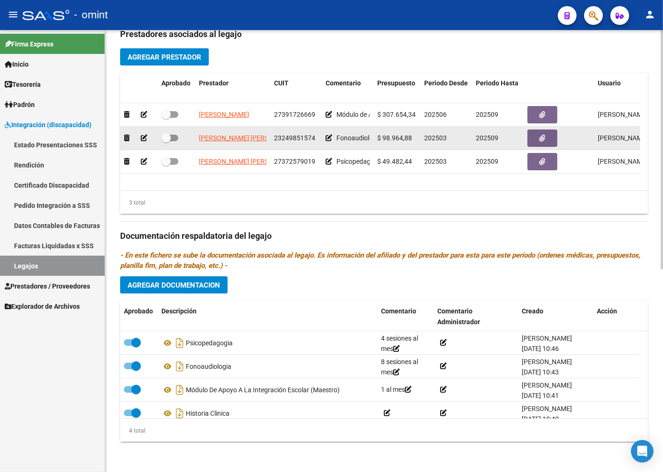
click at [166, 136] on span at bounding box center [165, 137] width 9 height 9
click at [166, 141] on input "checkbox" at bounding box center [166, 141] width 0 height 0
checkbox input "true"
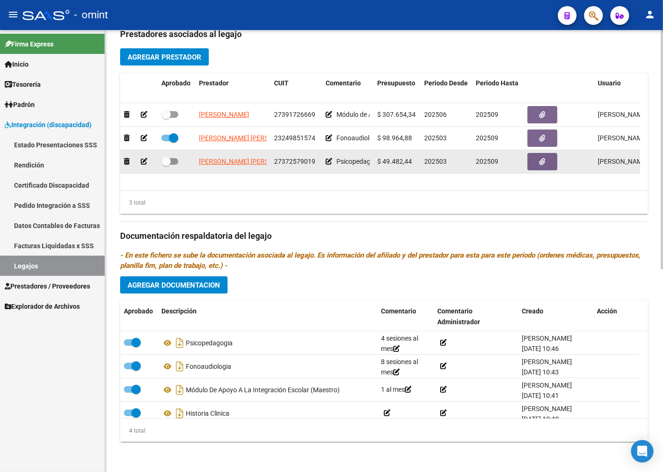
click at [169, 159] on span at bounding box center [165, 161] width 9 height 9
click at [166, 165] on input "checkbox" at bounding box center [166, 165] width 0 height 0
checkbox input "true"
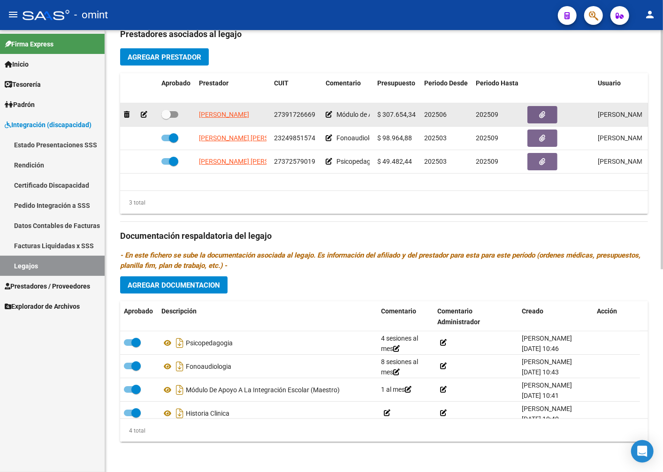
click at [166, 114] on span at bounding box center [165, 114] width 9 height 9
click at [166, 118] on input "checkbox" at bounding box center [166, 118] width 0 height 0
checkbox input "true"
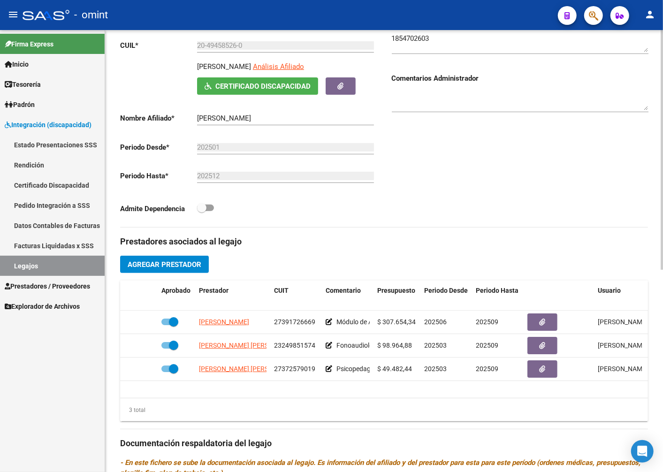
scroll to position [0, 0]
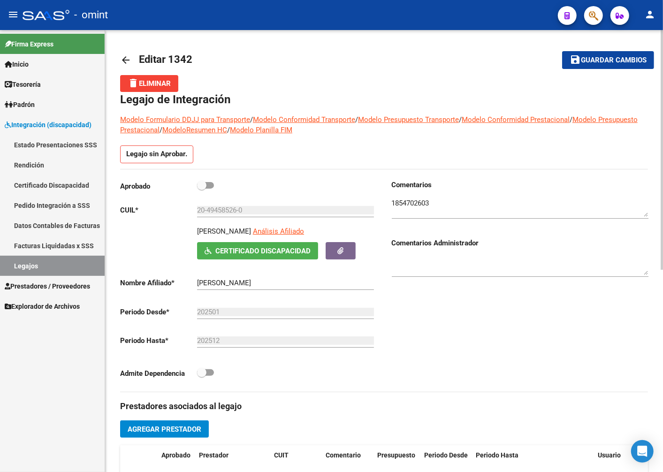
click at [203, 189] on span at bounding box center [201, 185] width 9 height 9
click at [202, 189] on input "checkbox" at bounding box center [201, 189] width 0 height 0
checkbox input "true"
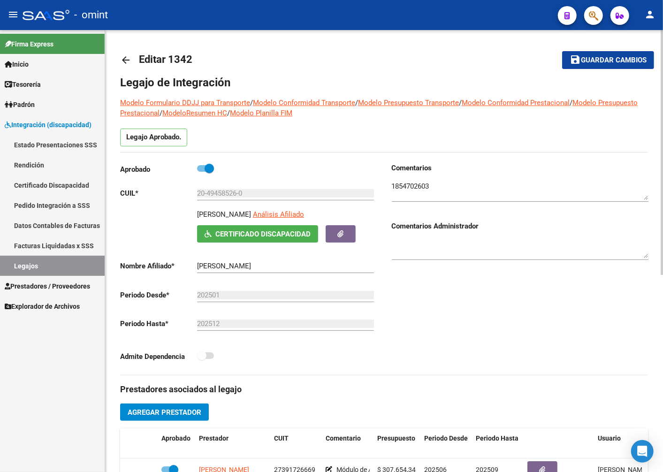
click at [621, 60] on span "Guardar cambios" at bounding box center [614, 60] width 66 height 8
drag, startPoint x: 294, startPoint y: 215, endPoint x: 189, endPoint y: 213, distance: 104.6
click at [189, 213] on div "GARRUDO LAZARO EMANUEL Análisis Afiliado Certificado Discapacidad ARCA Padrón" at bounding box center [248, 225] width 257 height 33
drag, startPoint x: 189, startPoint y: 213, endPoint x: 205, endPoint y: 214, distance: 16.0
copy p "GARRUDO LAZARO EMANUEL"
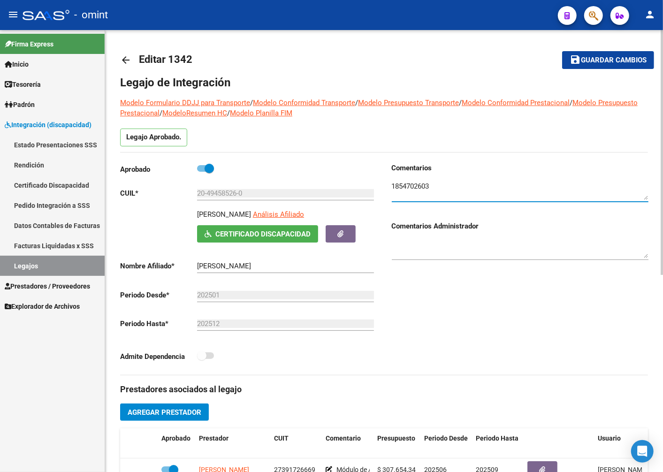
drag, startPoint x: 437, startPoint y: 188, endPoint x: 391, endPoint y: 184, distance: 45.7
click at [392, 184] on textarea at bounding box center [520, 190] width 257 height 19
click at [602, 60] on span "Guardar cambios" at bounding box center [614, 60] width 66 height 8
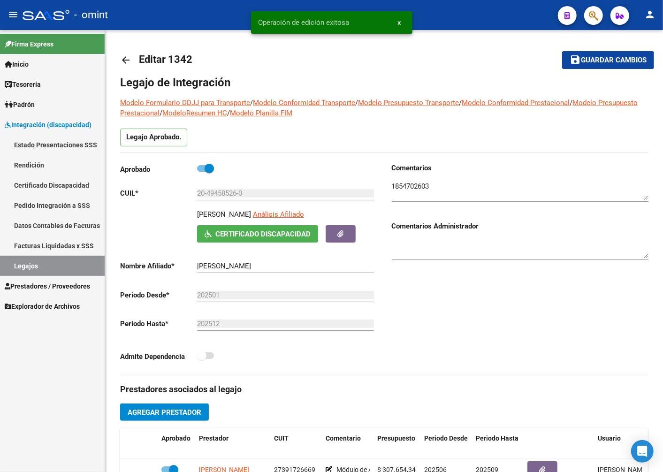
click at [59, 264] on link "Legajos" at bounding box center [52, 266] width 105 height 20
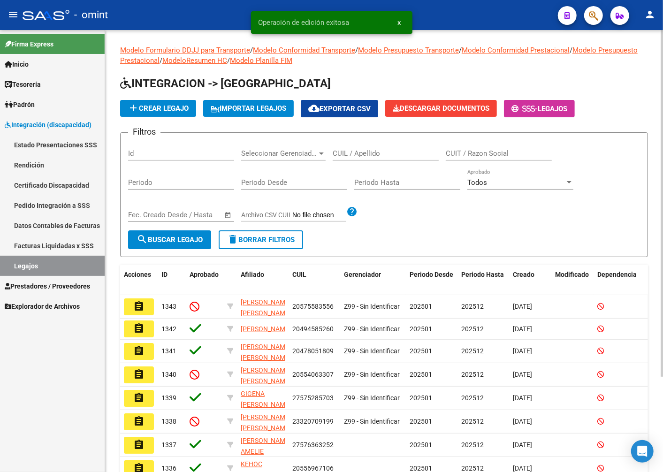
click at [379, 152] on div "CUIL / Apellido" at bounding box center [386, 150] width 106 height 20
click at [378, 156] on input "CUIL / Apellido" at bounding box center [386, 153] width 106 height 8
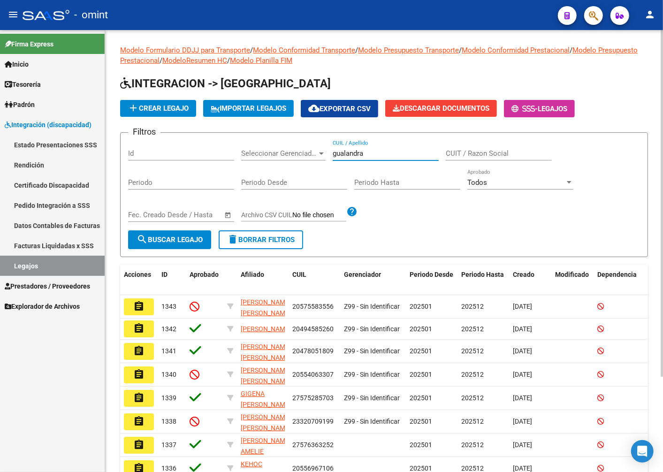
type input "gualandra"
click at [201, 243] on span "search Buscar Legajo" at bounding box center [170, 239] width 66 height 8
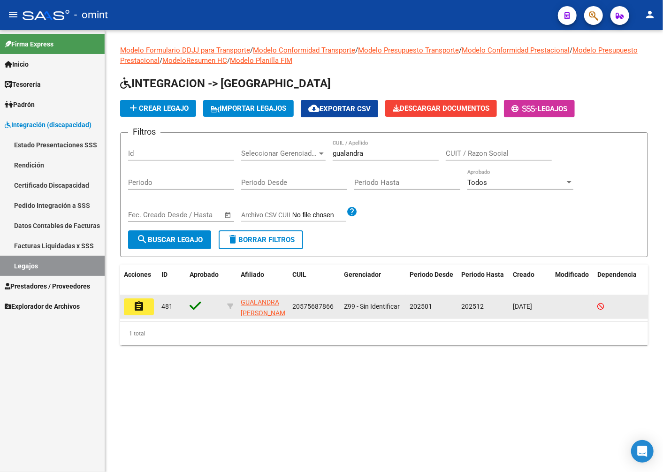
click at [148, 306] on button "assignment" at bounding box center [139, 306] width 30 height 17
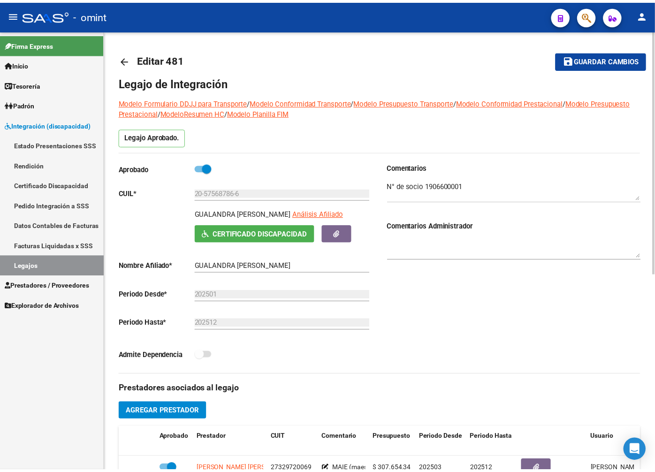
scroll to position [208, 0]
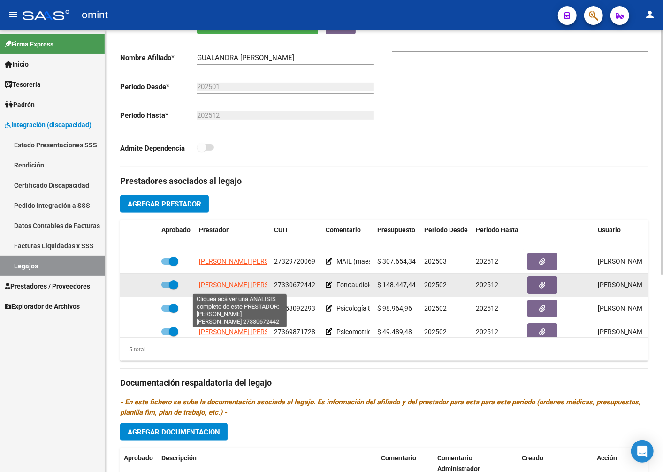
click at [226, 282] on span "[PERSON_NAME]" at bounding box center [250, 285] width 102 height 8
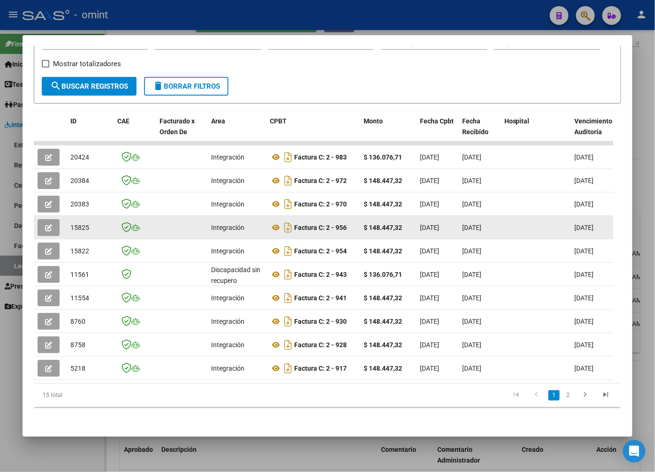
scroll to position [0, 0]
drag, startPoint x: 215, startPoint y: 220, endPoint x: 87, endPoint y: 220, distance: 127.6
drag, startPoint x: 87, startPoint y: 220, endPoint x: 51, endPoint y: 218, distance: 36.6
click at [51, 224] on icon "button" at bounding box center [48, 227] width 7 height 7
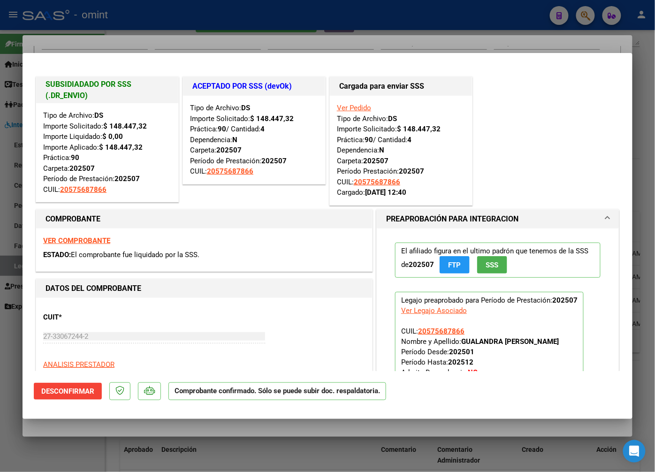
click at [160, 41] on div at bounding box center [327, 236] width 655 height 472
type input "$ 0,00"
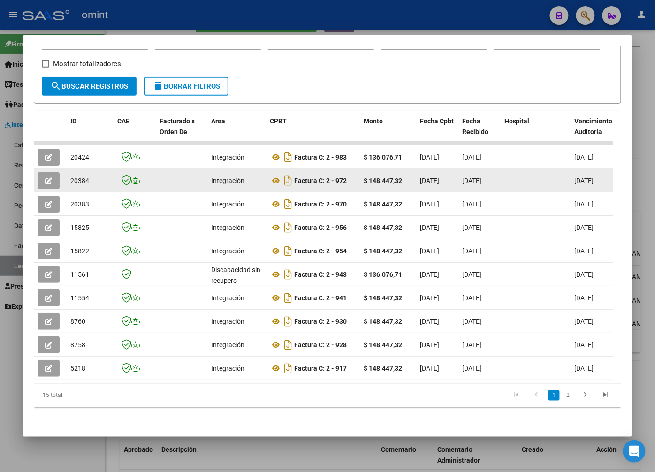
click at [55, 176] on button "button" at bounding box center [49, 180] width 22 height 17
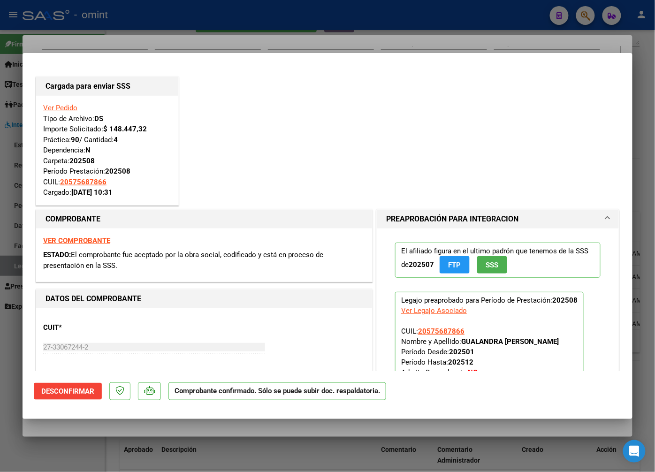
click at [127, 48] on div at bounding box center [327, 236] width 655 height 472
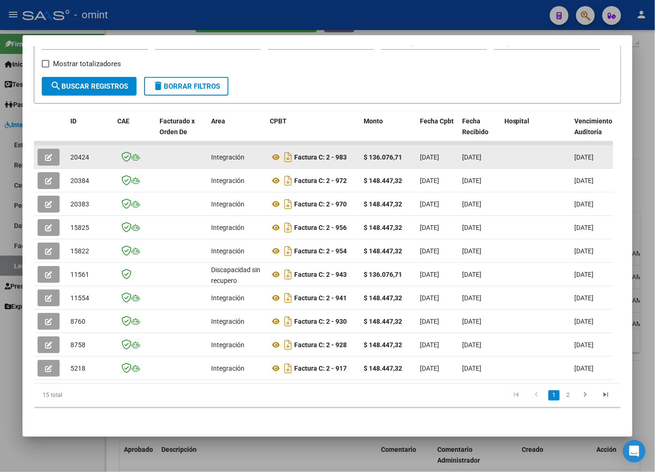
click at [53, 149] on button "button" at bounding box center [49, 157] width 22 height 17
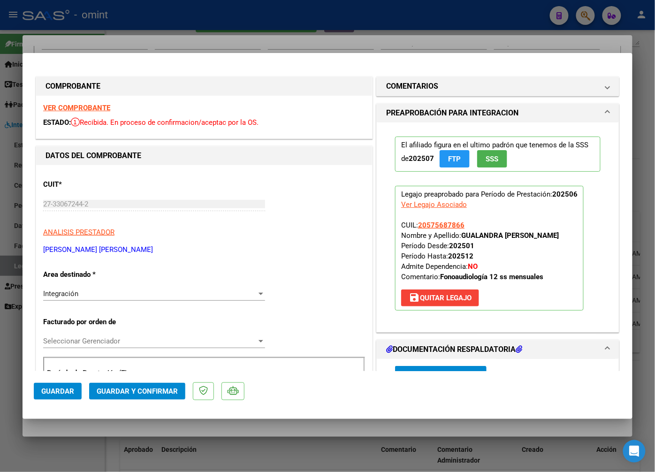
click at [78, 109] on strong "VER COMPROBANTE" at bounding box center [76, 108] width 67 height 8
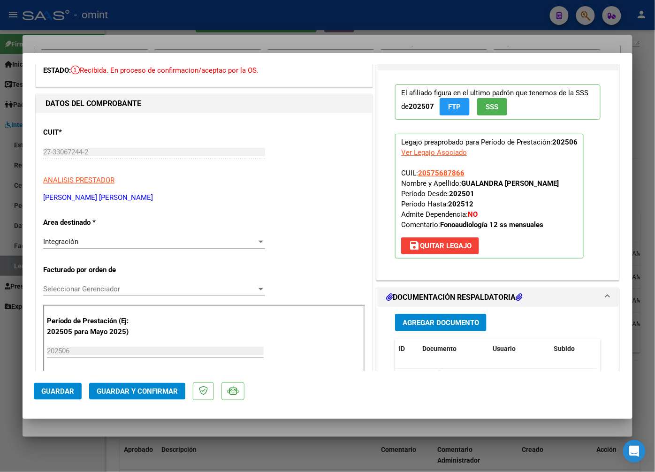
scroll to position [104, 0]
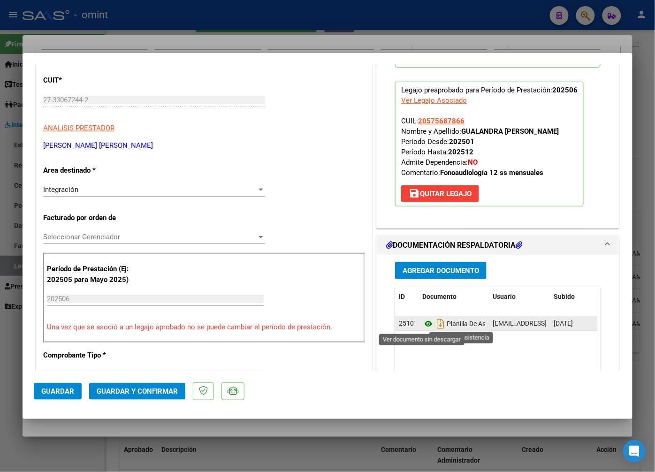
click at [426, 325] on icon at bounding box center [428, 323] width 12 height 11
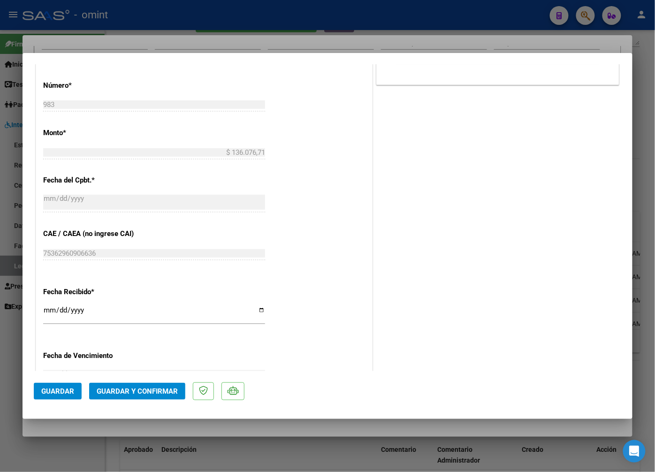
scroll to position [599, 0]
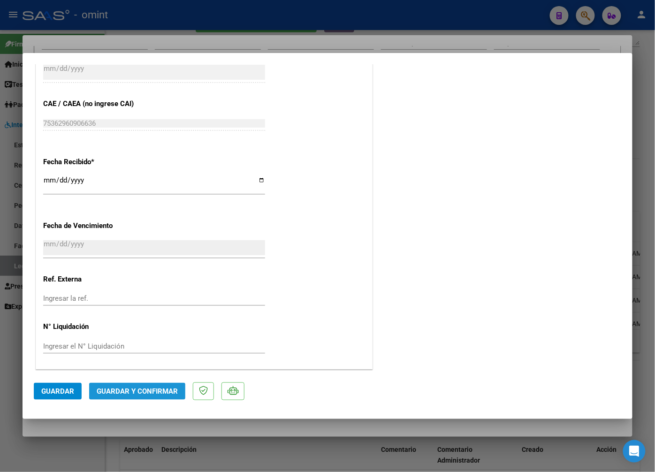
click at [144, 392] on span "Guardar y Confirmar" at bounding box center [137, 391] width 81 height 8
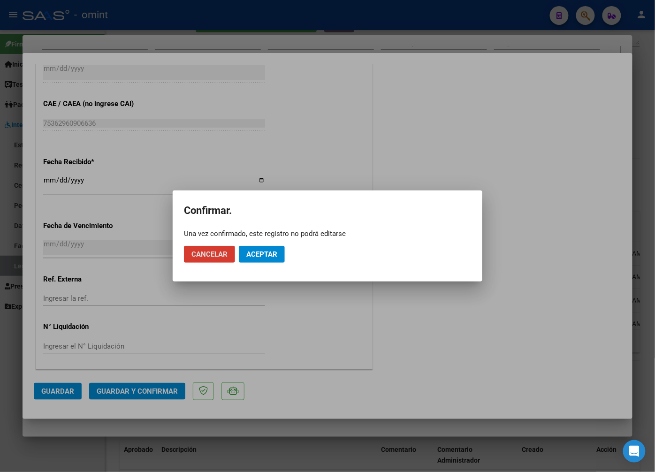
click at [269, 259] on button "Aceptar" at bounding box center [262, 254] width 46 height 17
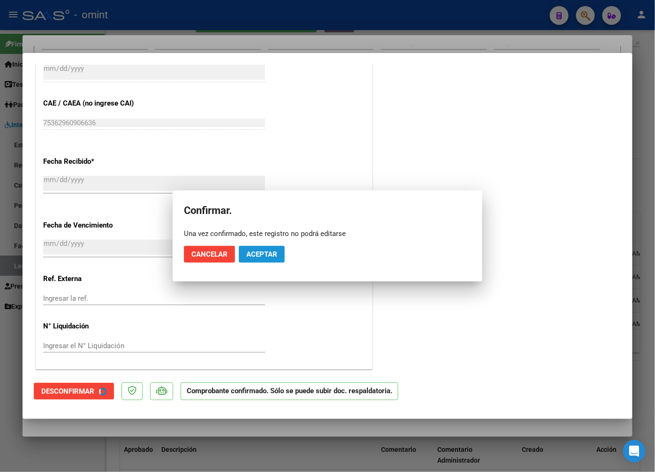
scroll to position [541, 0]
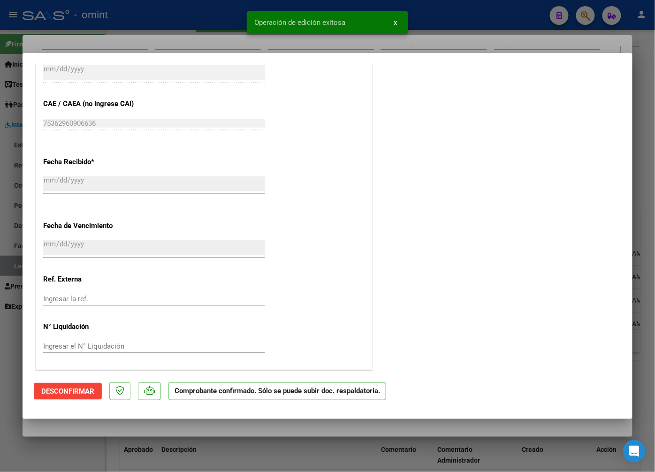
click at [220, 34] on div at bounding box center [327, 236] width 655 height 472
type input "$ 0,00"
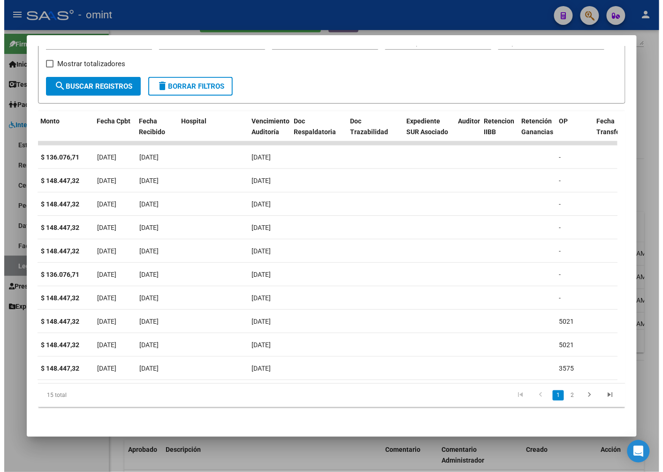
scroll to position [0, 0]
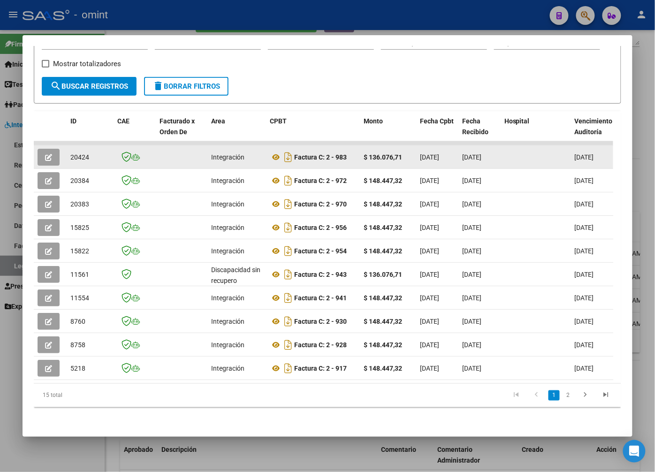
click at [78, 153] on span "20424" at bounding box center [79, 157] width 19 height 8
copy span "20424"
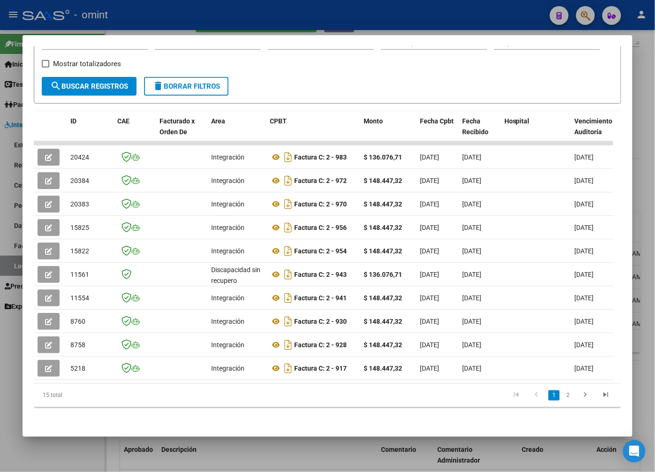
click at [207, 23] on div at bounding box center [327, 236] width 655 height 472
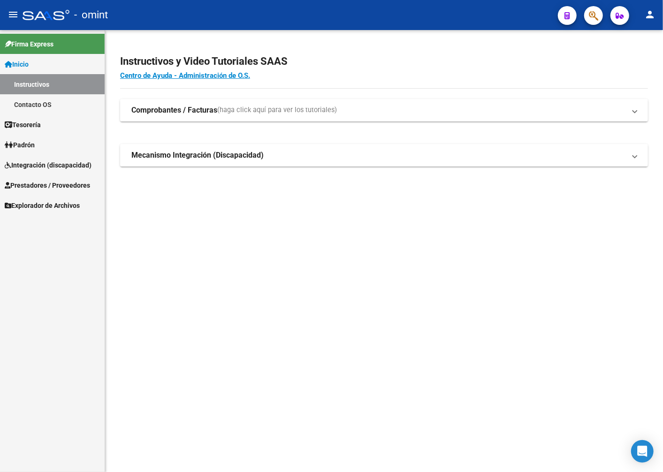
click at [80, 162] on span "Integración (discapacidad)" at bounding box center [48, 165] width 87 height 10
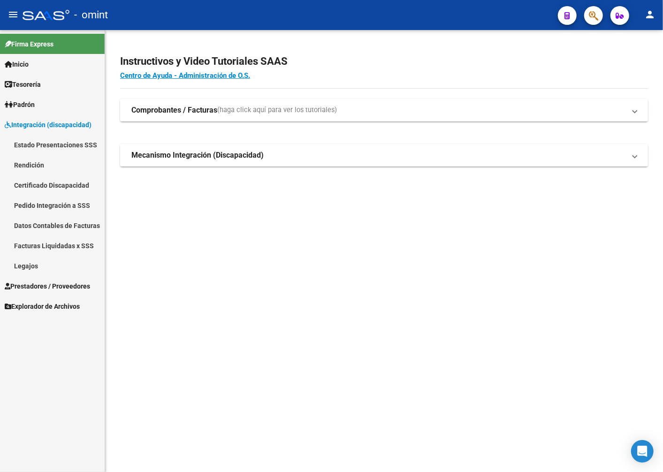
click at [42, 285] on span "Prestadores / Proveedores" at bounding box center [47, 286] width 85 height 10
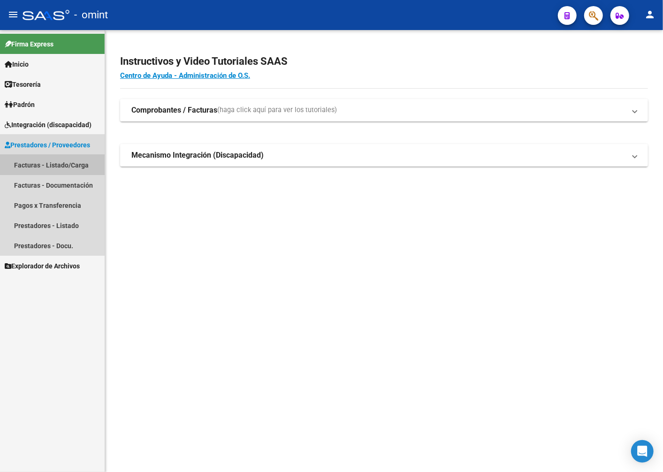
click at [56, 167] on link "Facturas - Listado/Carga" at bounding box center [52, 165] width 105 height 20
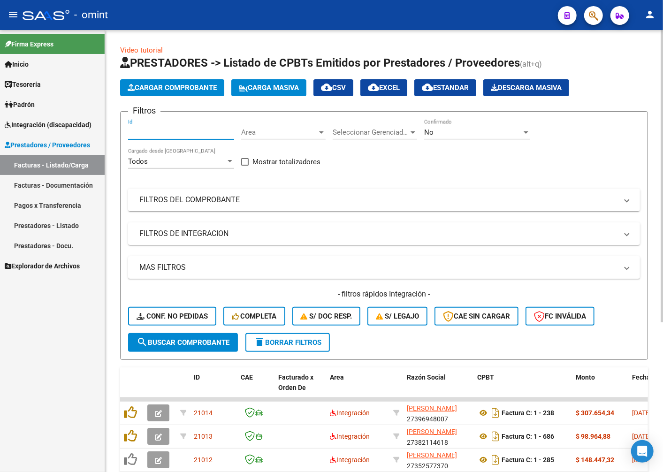
paste input "20424"
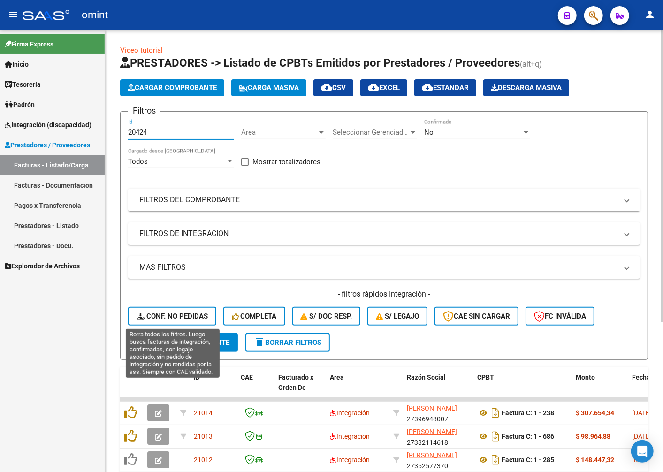
type input "20424"
click at [159, 319] on span "Conf. no pedidas" at bounding box center [172, 316] width 71 height 8
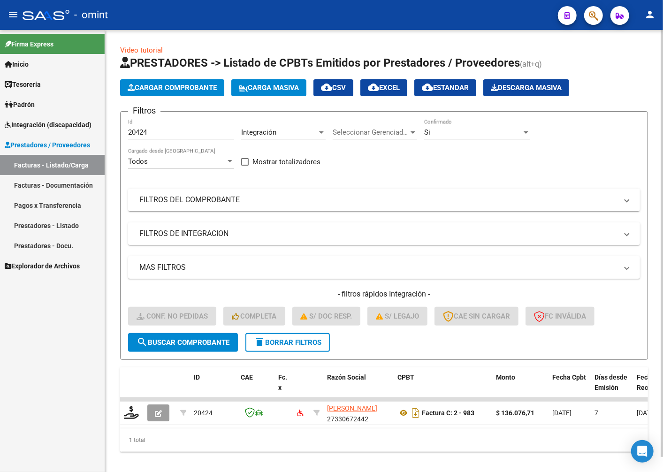
click at [212, 344] on span "search Buscar Comprobante" at bounding box center [183, 342] width 93 height 8
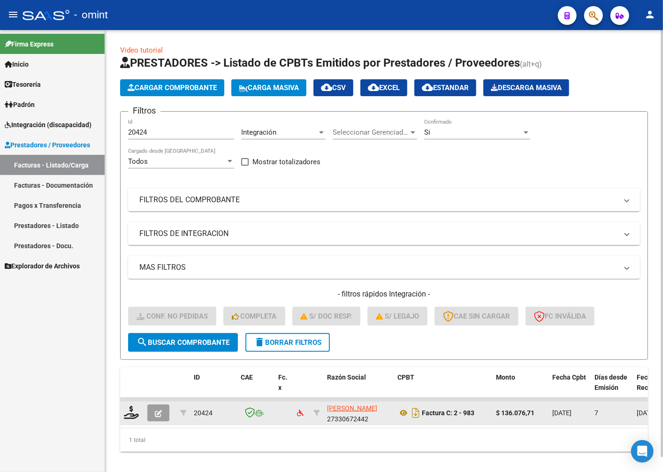
click at [135, 420] on datatable-body-cell at bounding box center [131, 413] width 23 height 23
click at [133, 409] on icon at bounding box center [131, 412] width 15 height 13
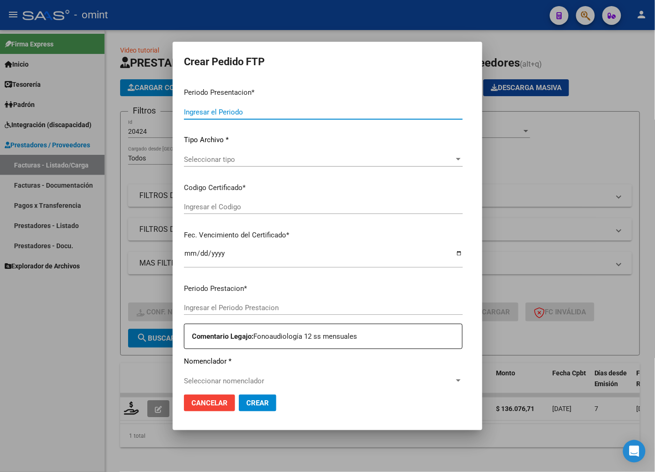
type input "202508"
type input "202506"
type input "$ 136.076,71"
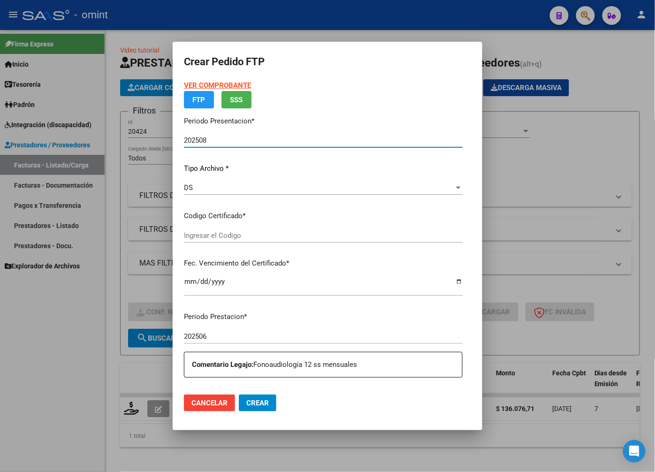
type input "730384742"
type input "[DATE]"
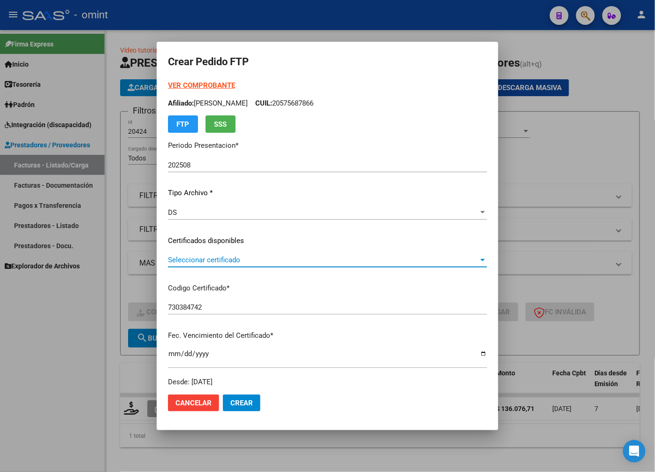
click at [475, 261] on span "Seleccionar certificado" at bounding box center [323, 260] width 311 height 8
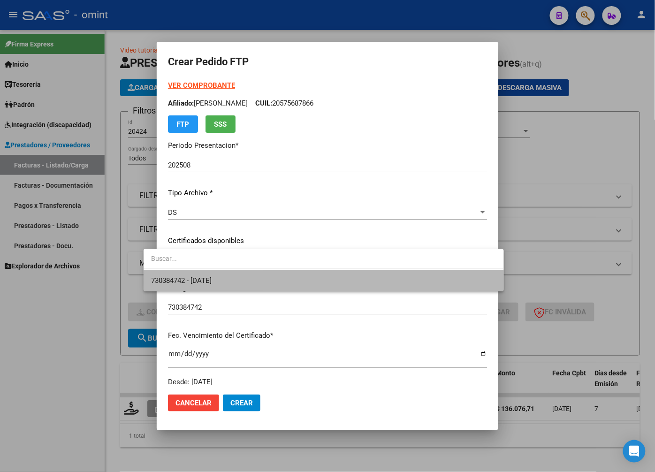
click at [448, 282] on span "730384742 - [DATE]" at bounding box center [323, 280] width 345 height 21
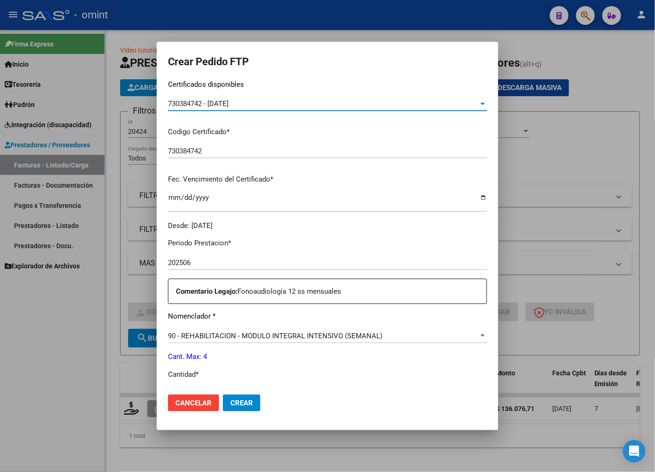
scroll to position [208, 0]
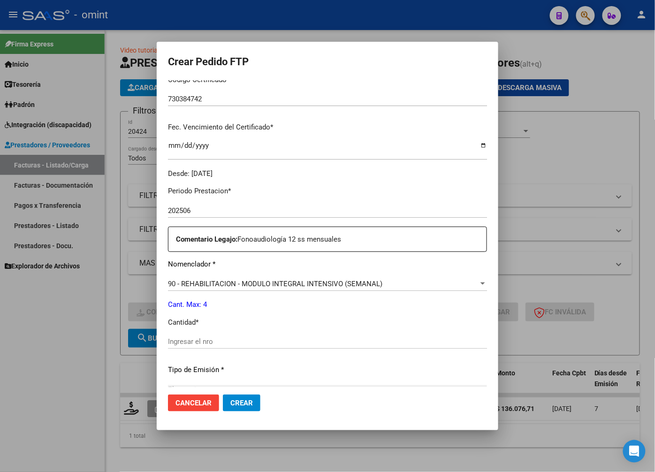
click at [214, 339] on input "Ingresar el nro" at bounding box center [327, 341] width 319 height 8
type input "4"
click at [287, 366] on p "Tipo de Emisión *" at bounding box center [327, 369] width 319 height 11
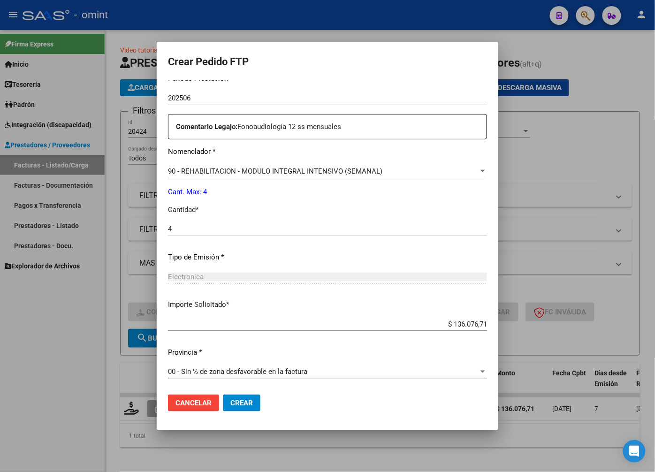
click at [230, 402] on span "Crear" at bounding box center [241, 403] width 23 height 8
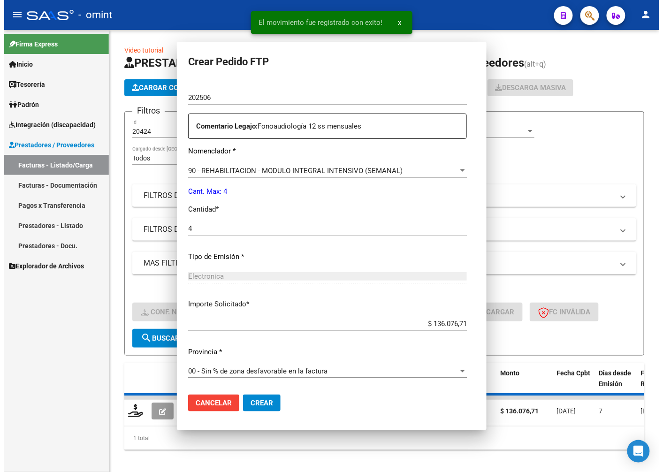
scroll to position [267, 0]
